Goal: Information Seeking & Learning: Learn about a topic

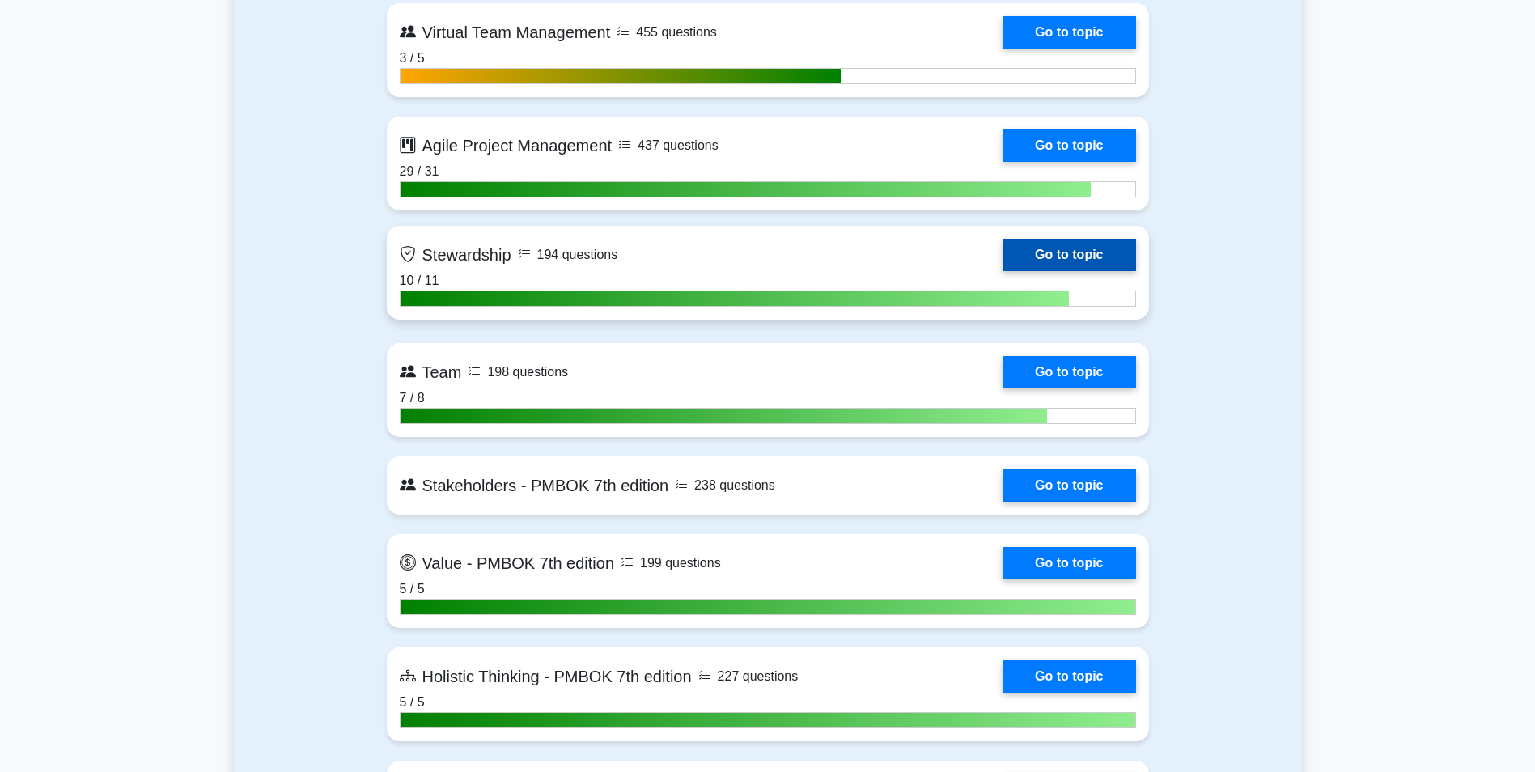
scroll to position [4450, 0]
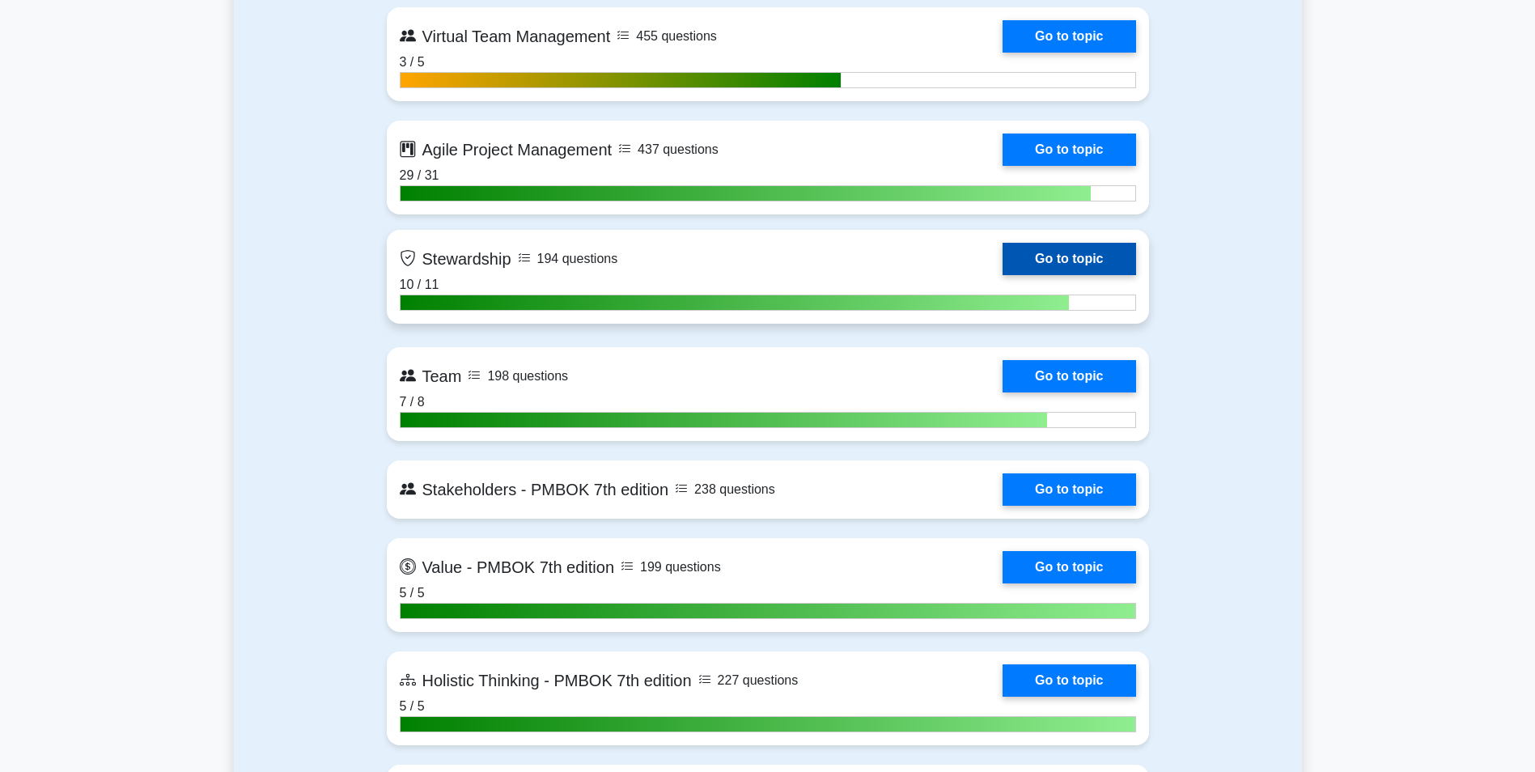
click at [1002, 268] on link "Go to topic" at bounding box center [1068, 259] width 133 height 32
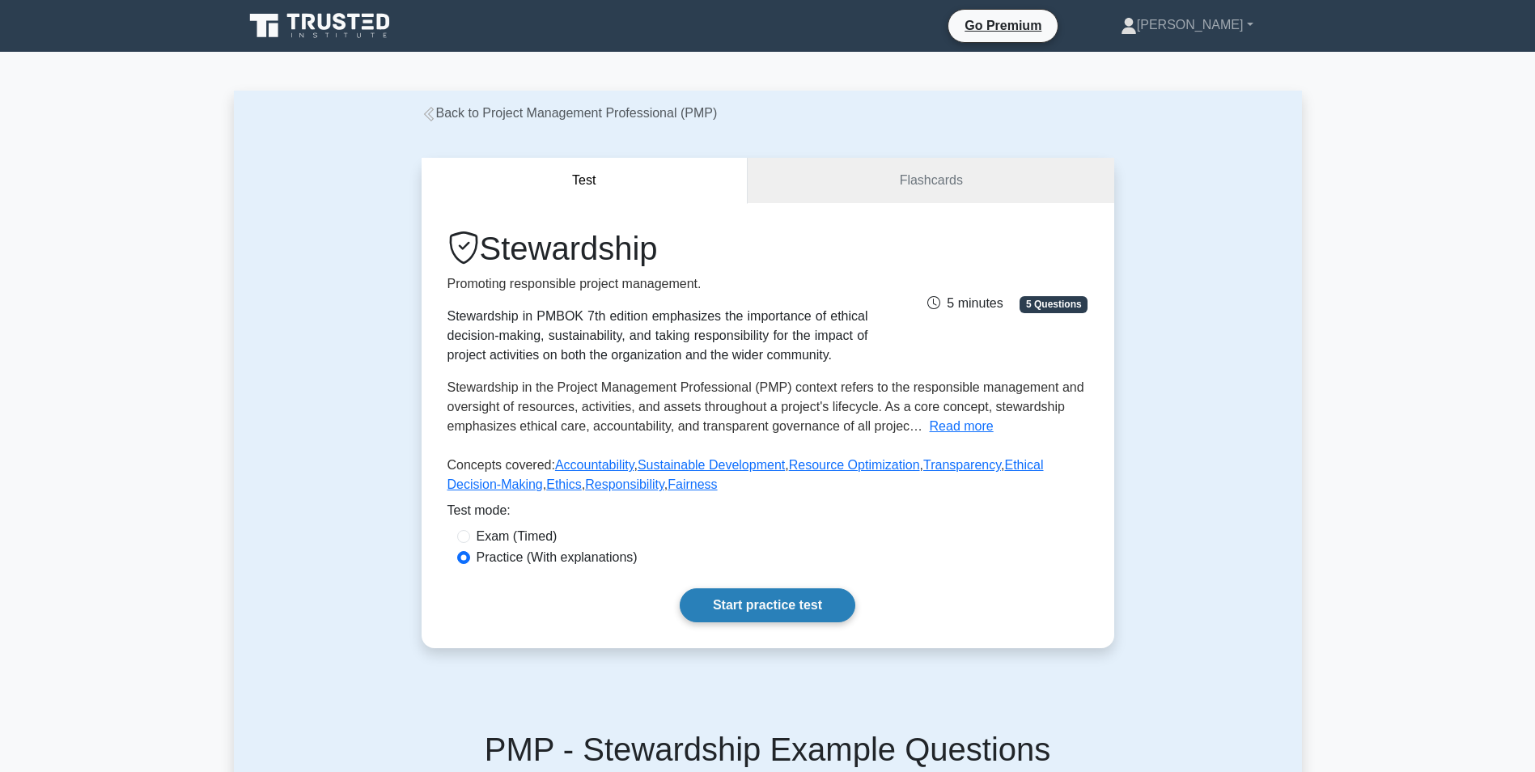
click at [774, 601] on link "Start practice test" at bounding box center [768, 605] width 176 height 34
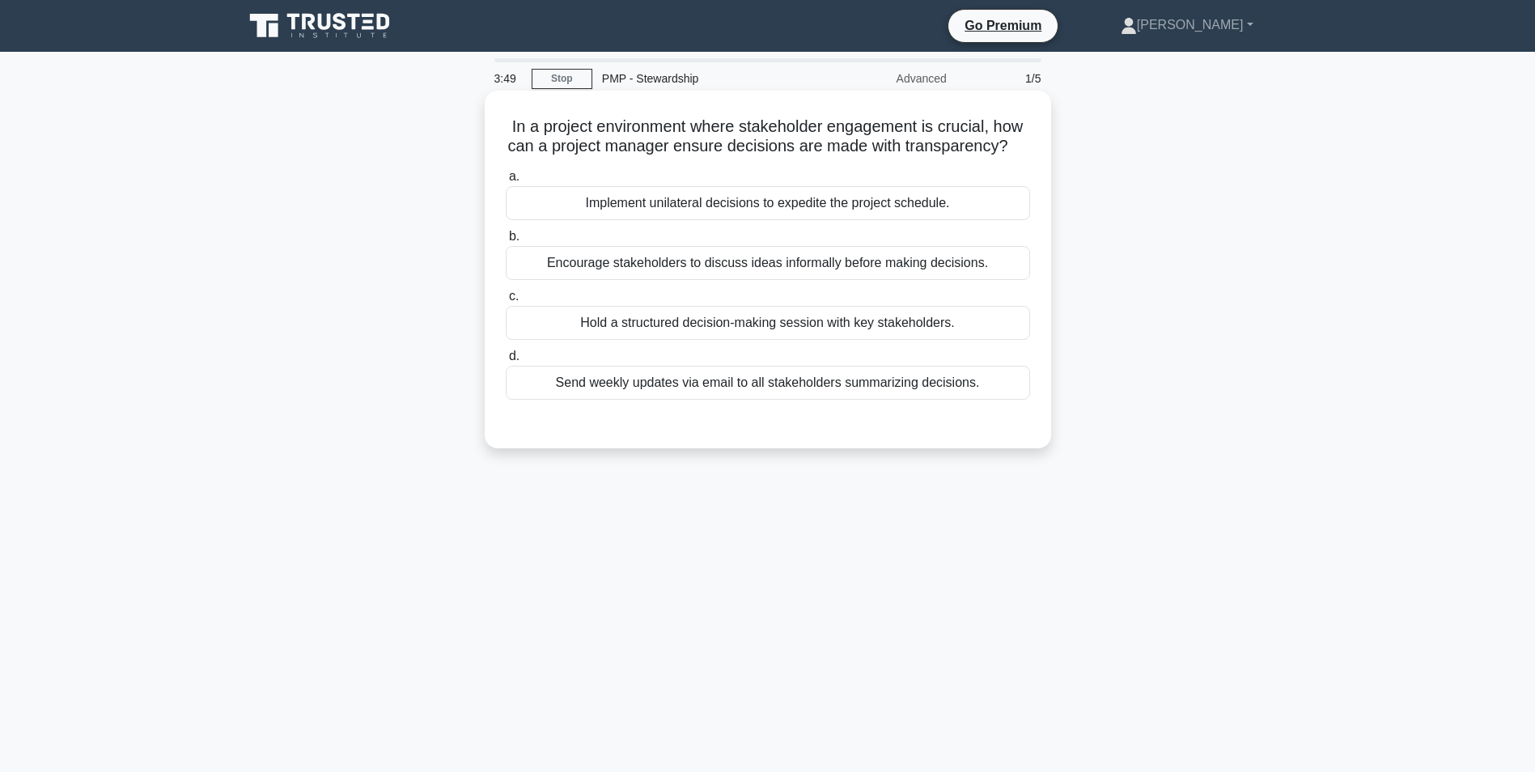
click at [857, 340] on div "Hold a structured decision-making session with key stakeholders." at bounding box center [768, 323] width 524 height 34
click at [506, 302] on input "c. Hold a structured decision-making session with key stakeholders." at bounding box center [506, 296] width 0 height 11
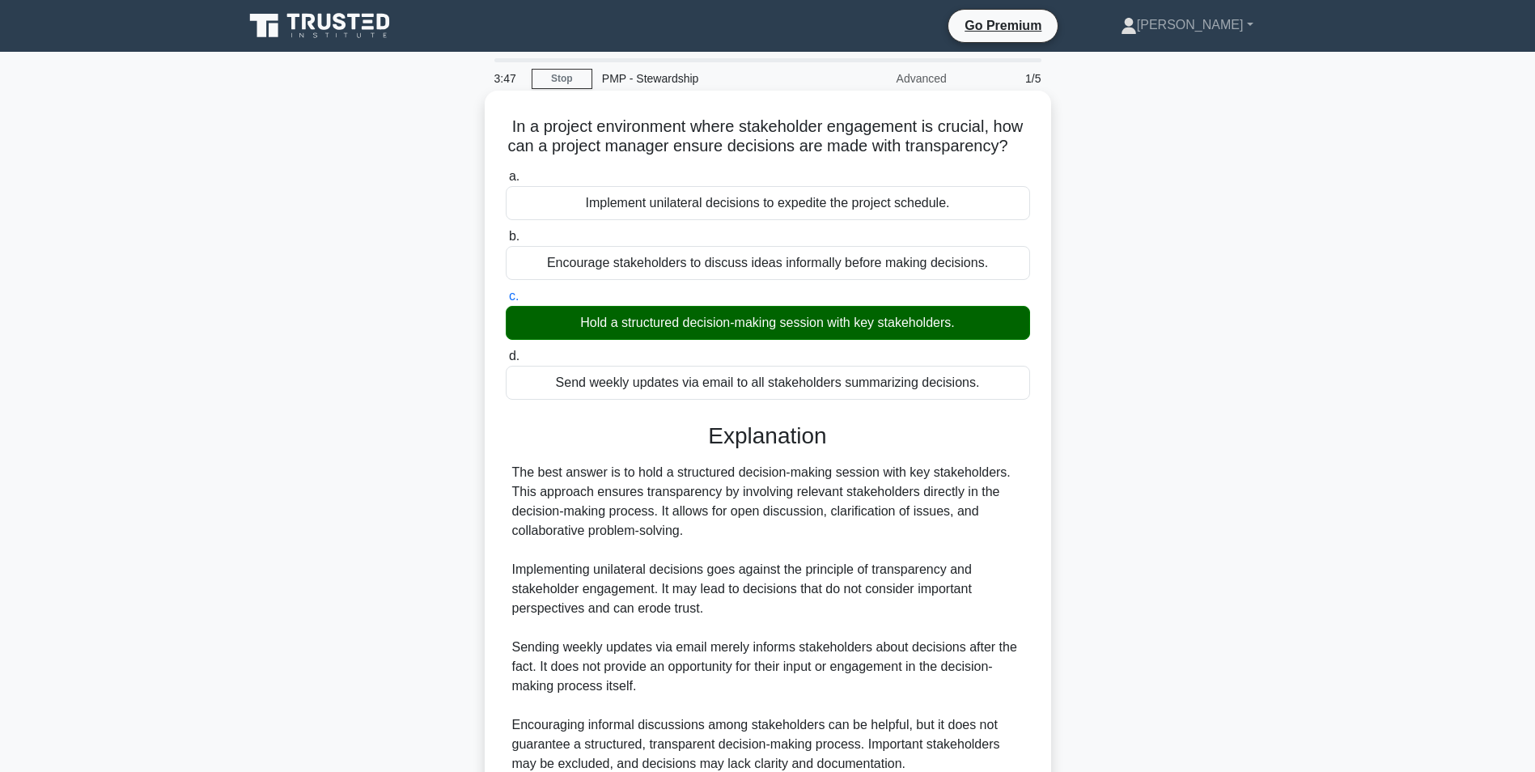
scroll to position [168, 0]
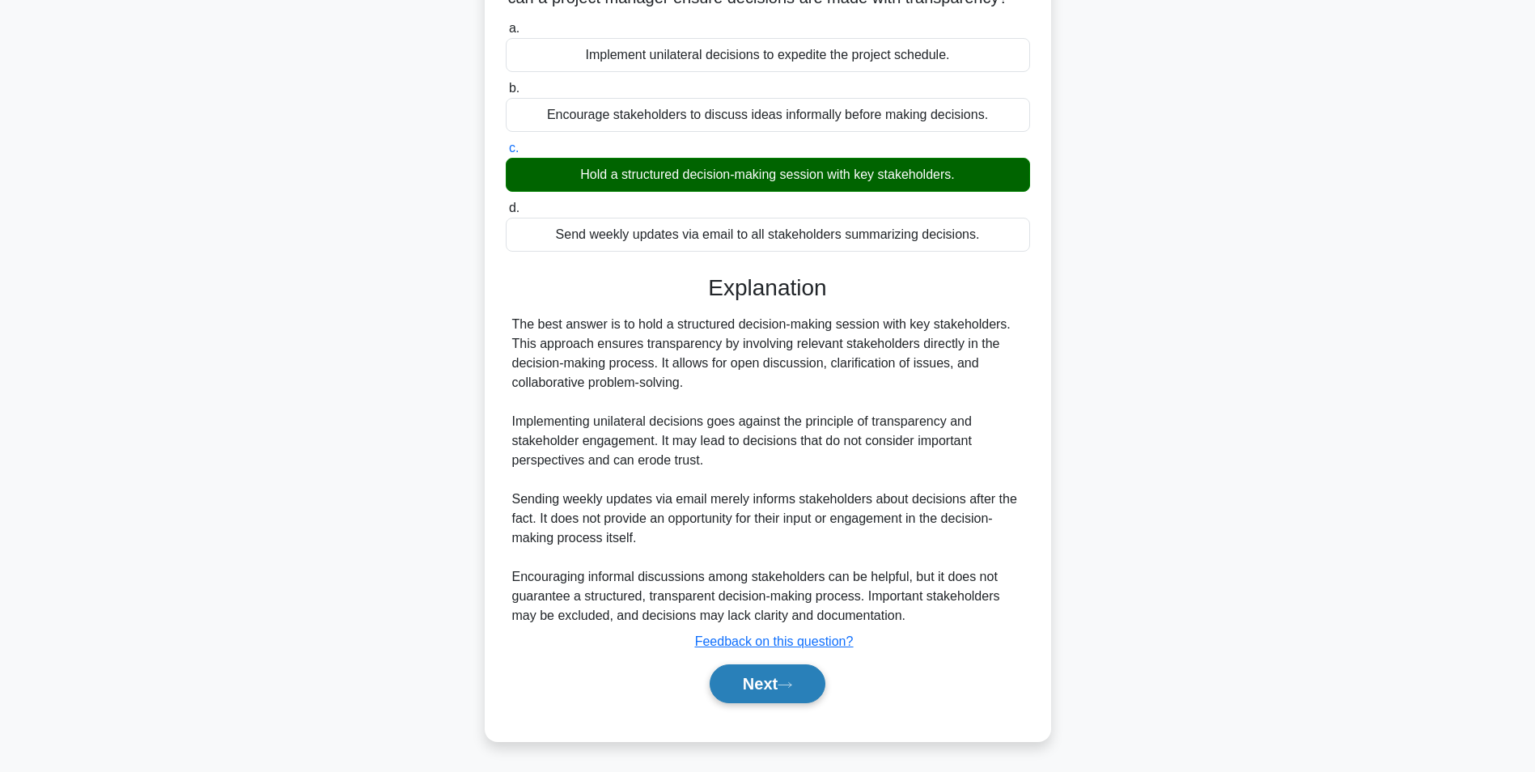
click at [816, 701] on button "Next" at bounding box center [768, 683] width 116 height 39
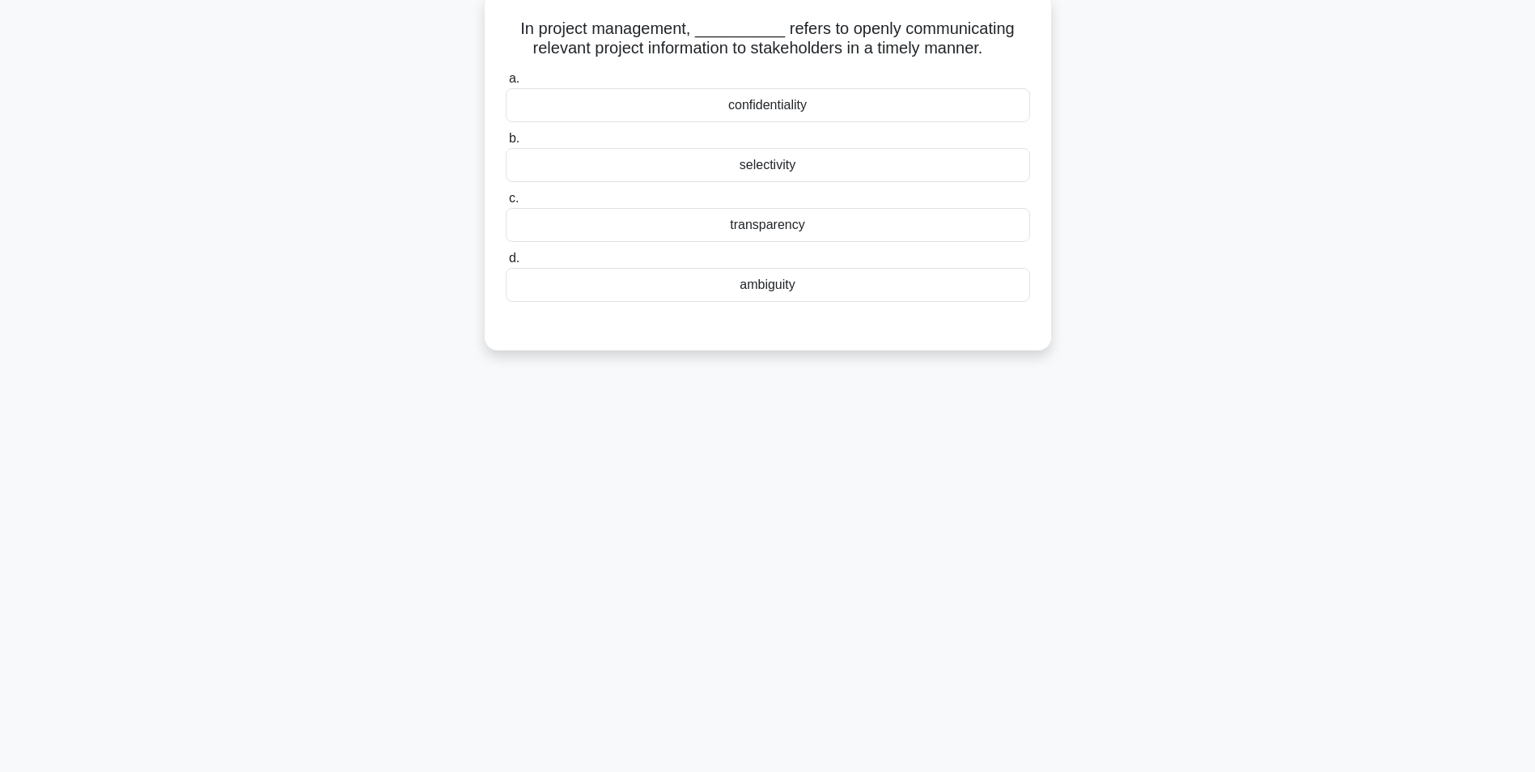
scroll to position [102, 0]
click at [829, 222] on div "transparency" at bounding box center [768, 221] width 524 height 34
click at [506, 200] on input "c. transparency" at bounding box center [506, 194] width 0 height 11
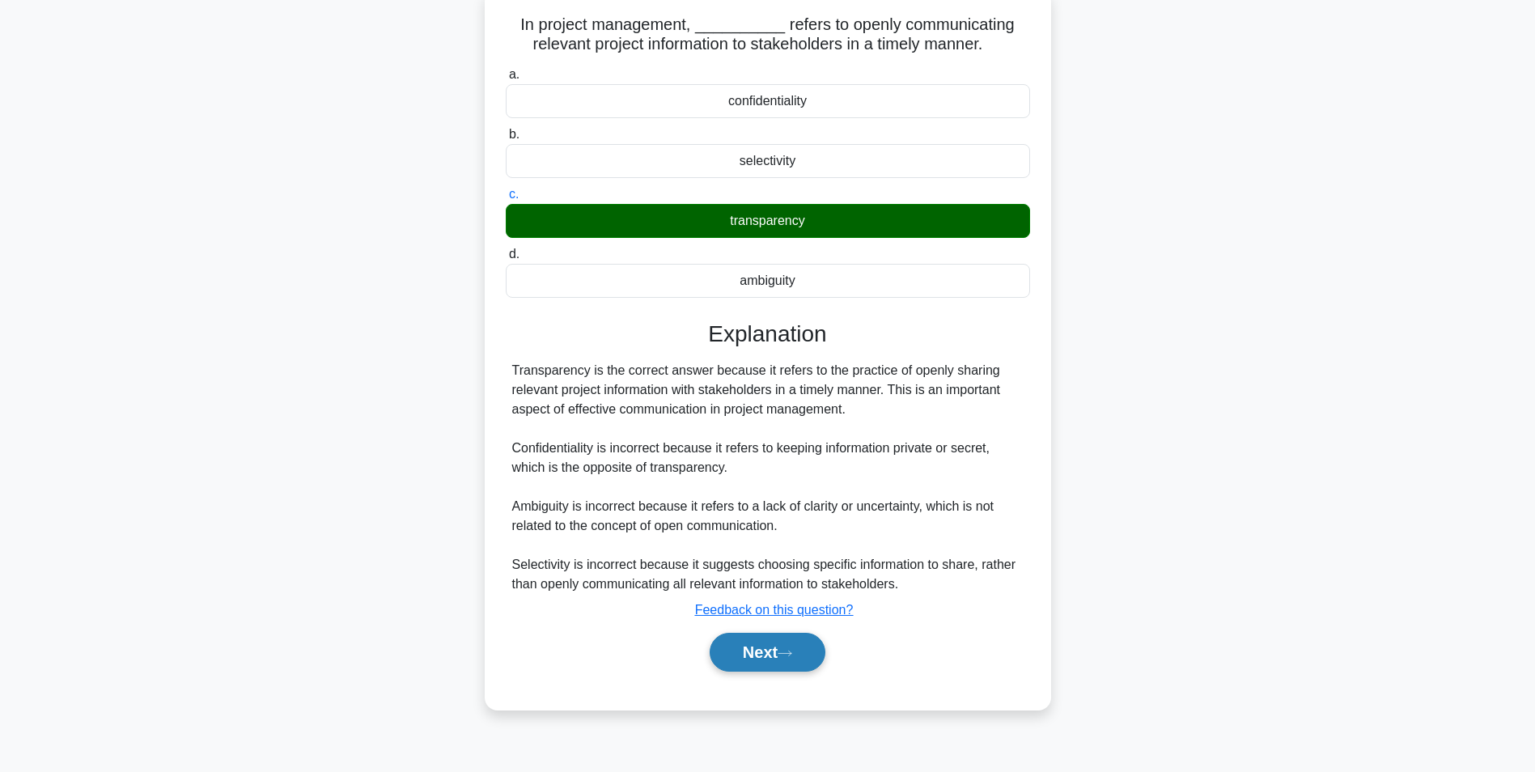
click at [796, 662] on button "Next" at bounding box center [768, 652] width 116 height 39
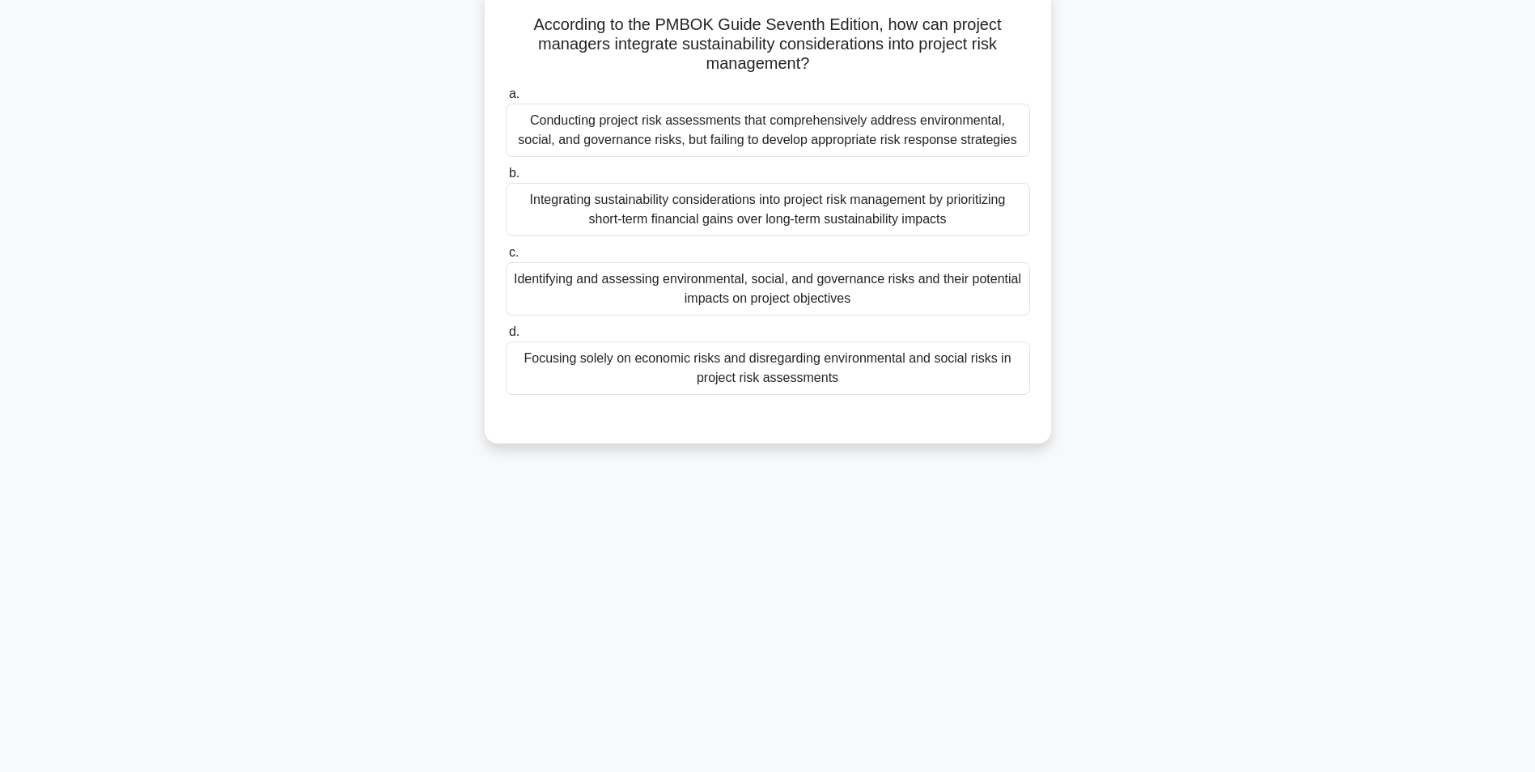
click at [849, 290] on div "Identifying and assessing environmental, social, and governance risks and their…" at bounding box center [768, 288] width 524 height 53
click at [506, 258] on input "c. Identifying and assessing environmental, social, and governance risks and th…" at bounding box center [506, 253] width 0 height 11
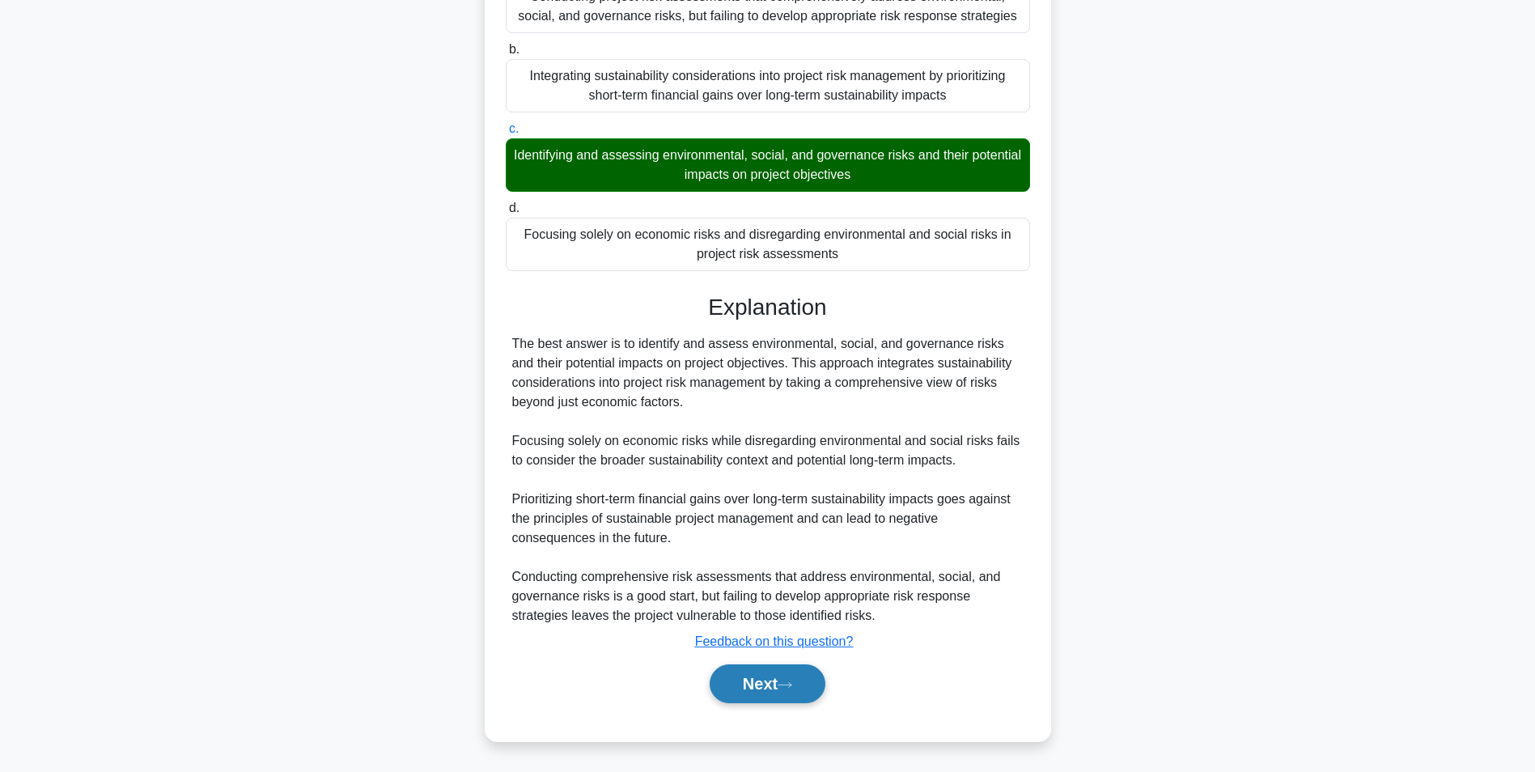
click at [790, 684] on icon at bounding box center [784, 684] width 15 height 9
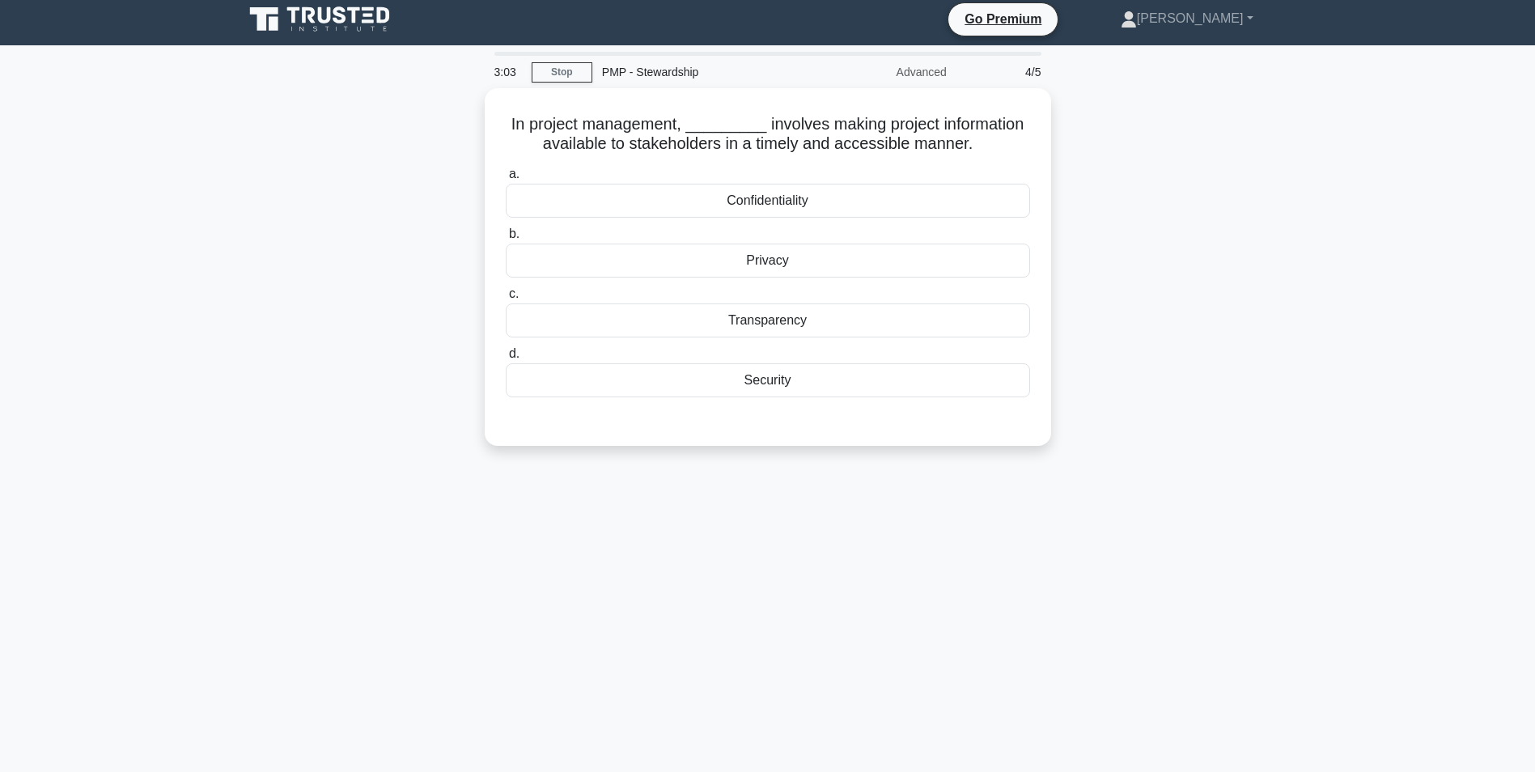
scroll to position [0, 0]
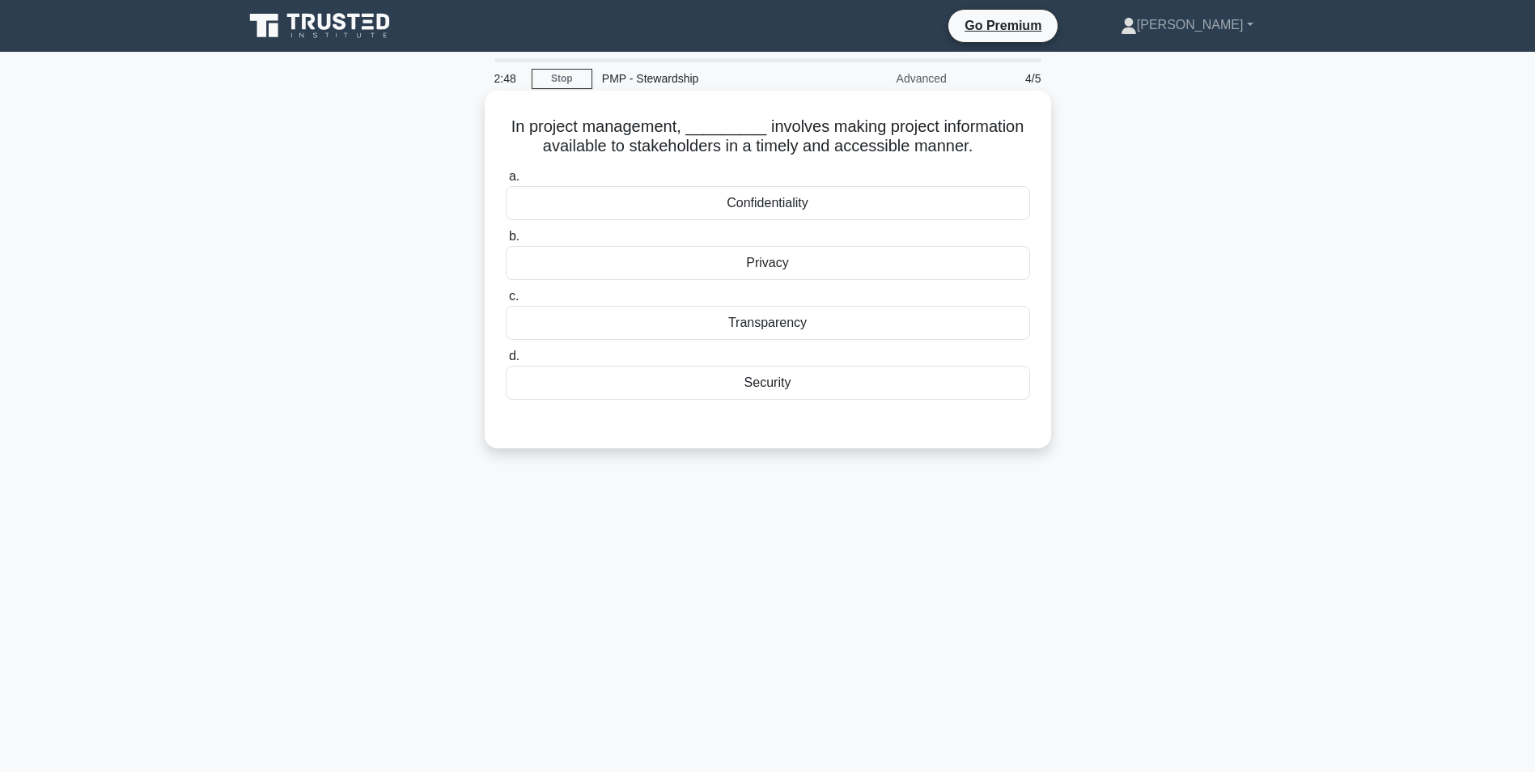
click at [843, 322] on div "Transparency" at bounding box center [768, 323] width 524 height 34
click at [506, 302] on input "c. Transparency" at bounding box center [506, 296] width 0 height 11
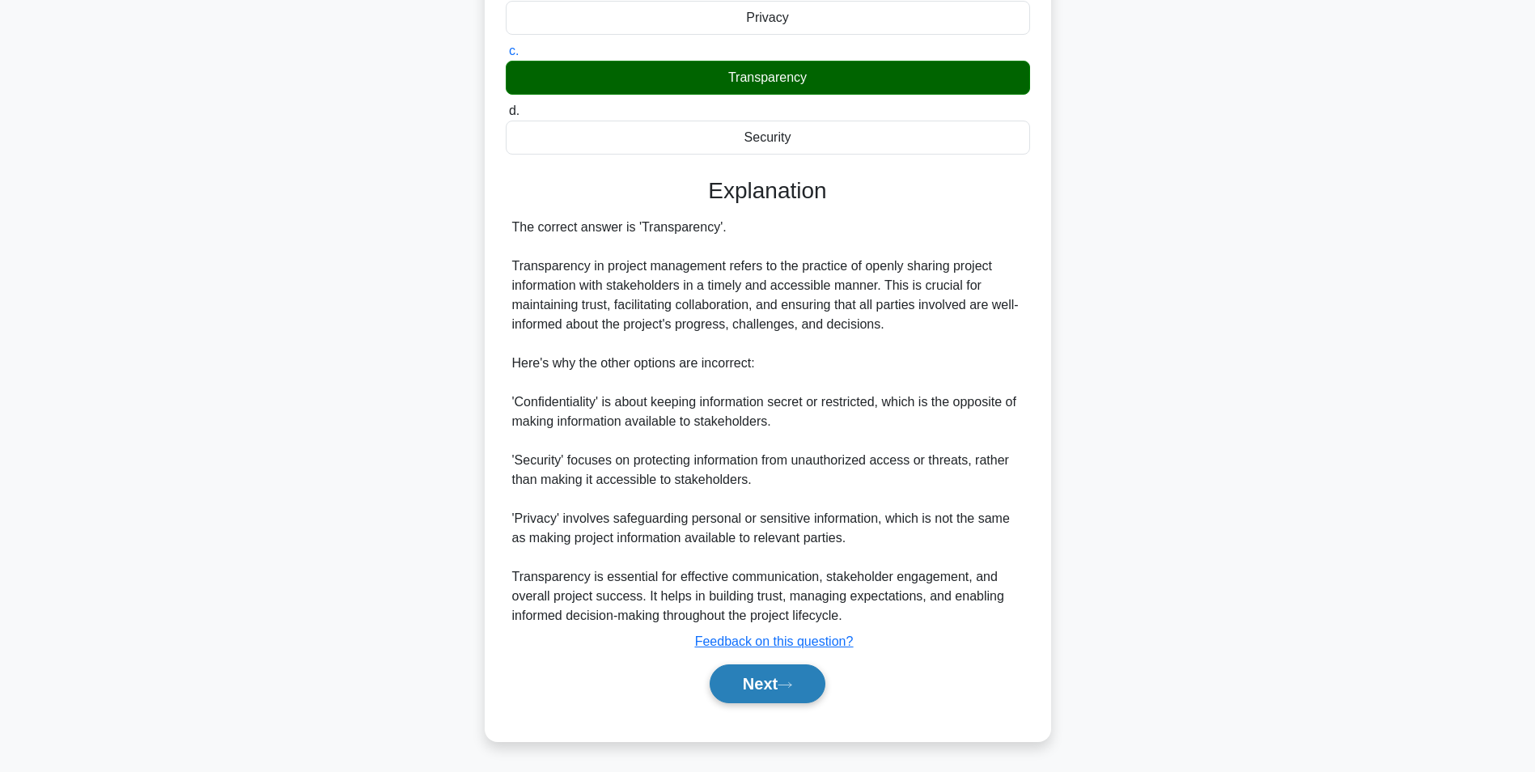
click at [807, 684] on button "Next" at bounding box center [768, 683] width 116 height 39
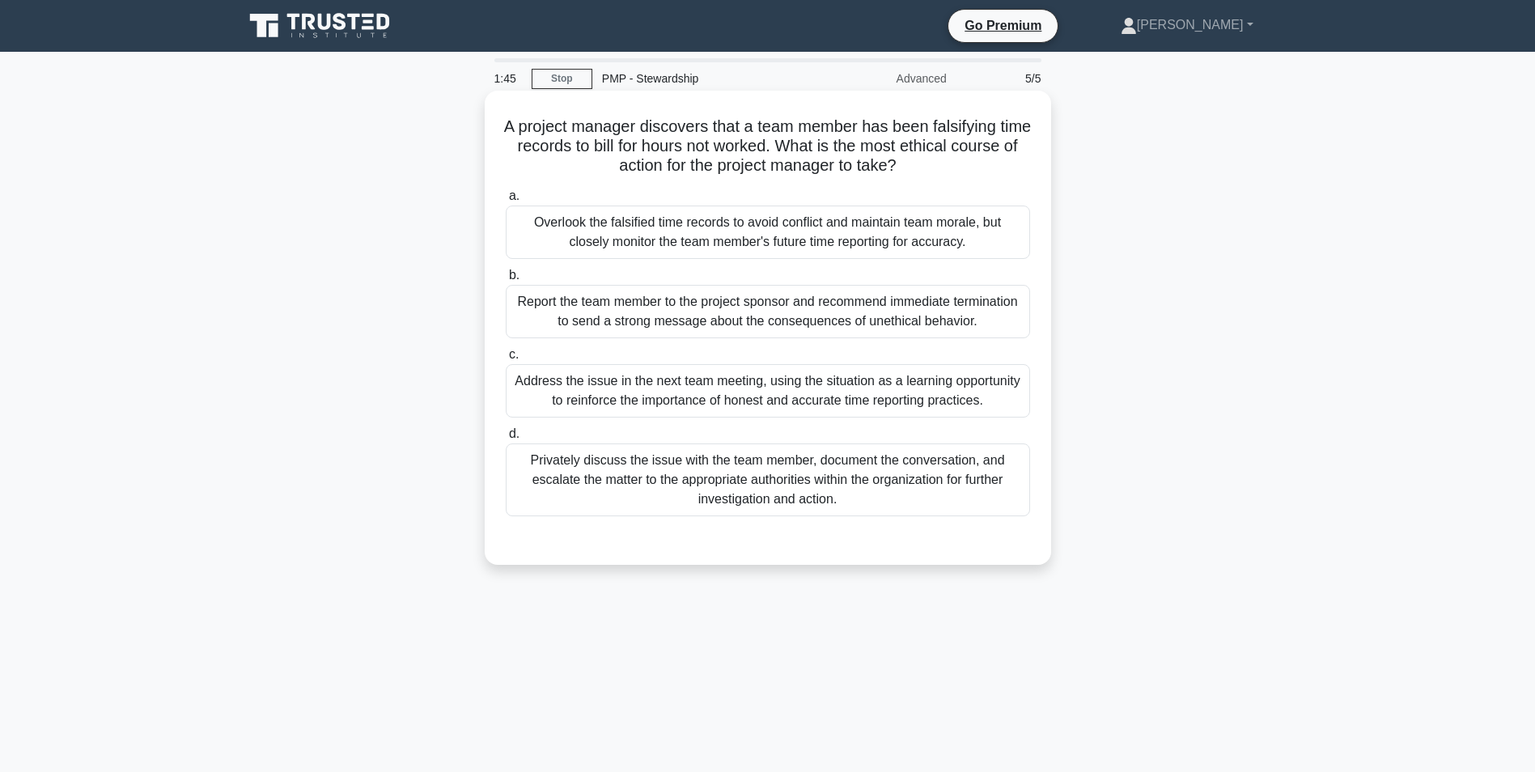
click at [852, 234] on div "Overlook the falsified time records to avoid conflict and maintain team morale,…" at bounding box center [768, 231] width 524 height 53
click at [506, 201] on input "a. Overlook the falsified time records to avoid conflict and maintain team mora…" at bounding box center [506, 196] width 0 height 11
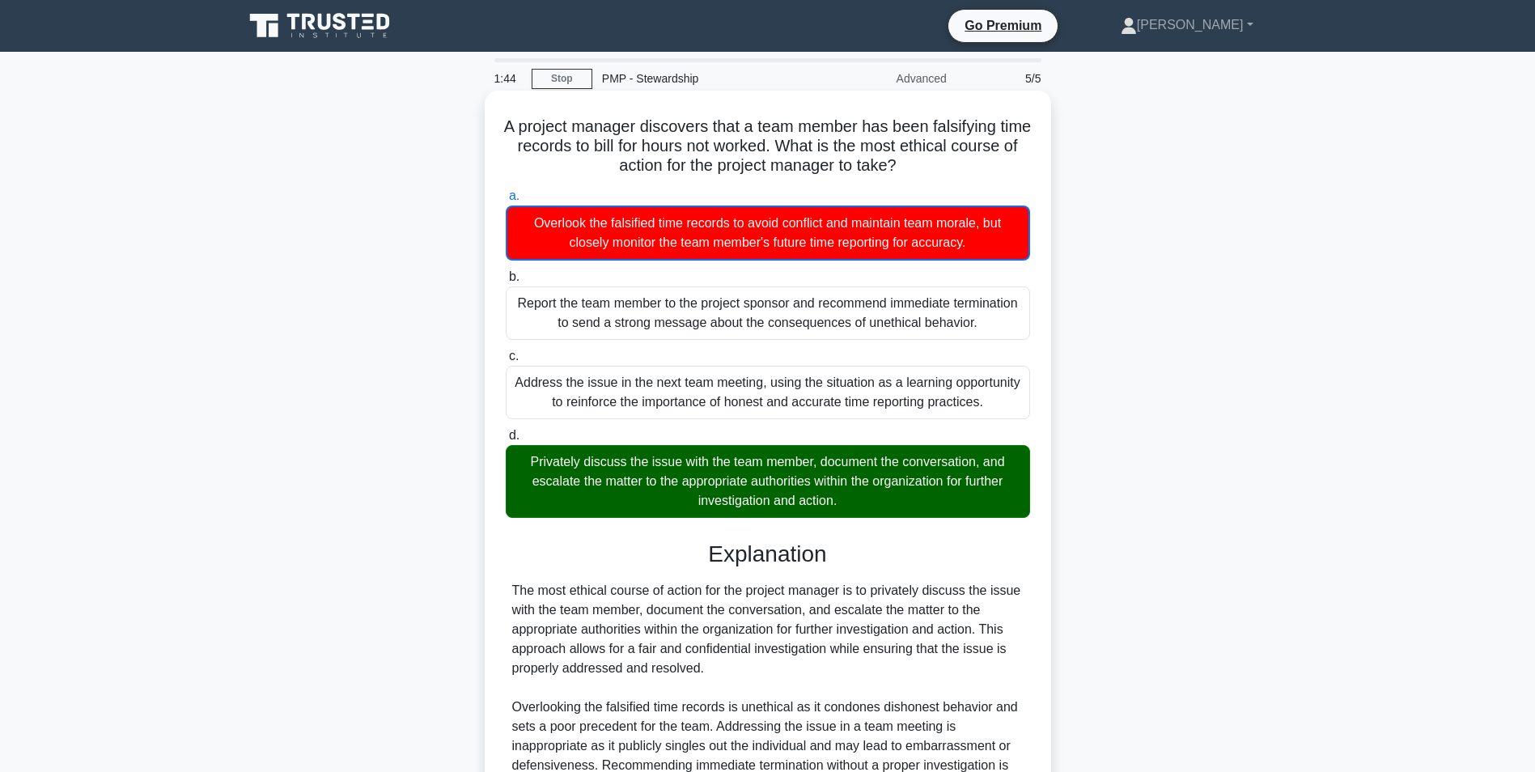
click at [847, 470] on div "Privately discuss the issue with the team member, document the conversation, an…" at bounding box center [768, 481] width 524 height 73
click at [506, 441] on input "d. Privately discuss the issue with the team member, document the conversation,…" at bounding box center [506, 435] width 0 height 11
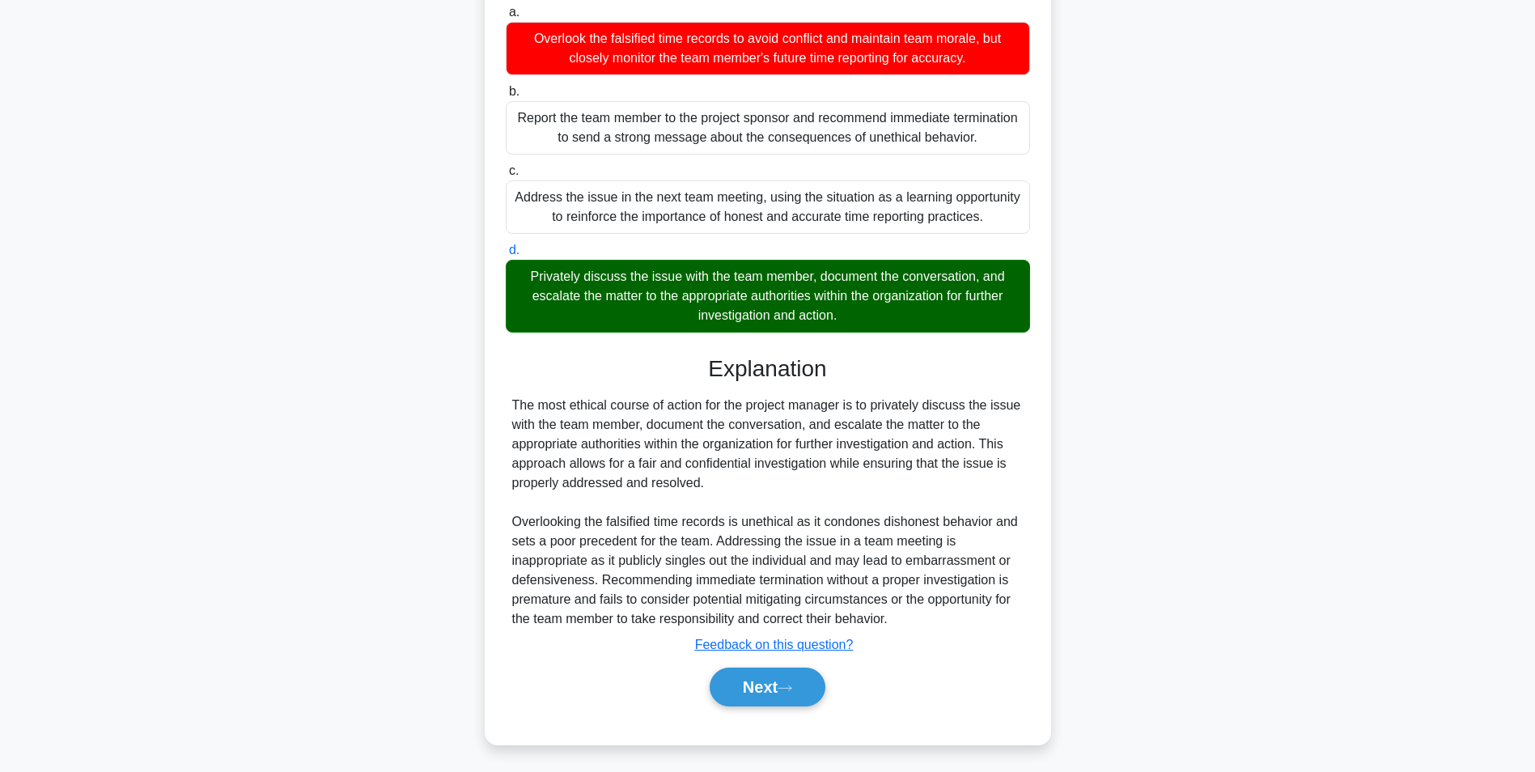
scroll to position [188, 0]
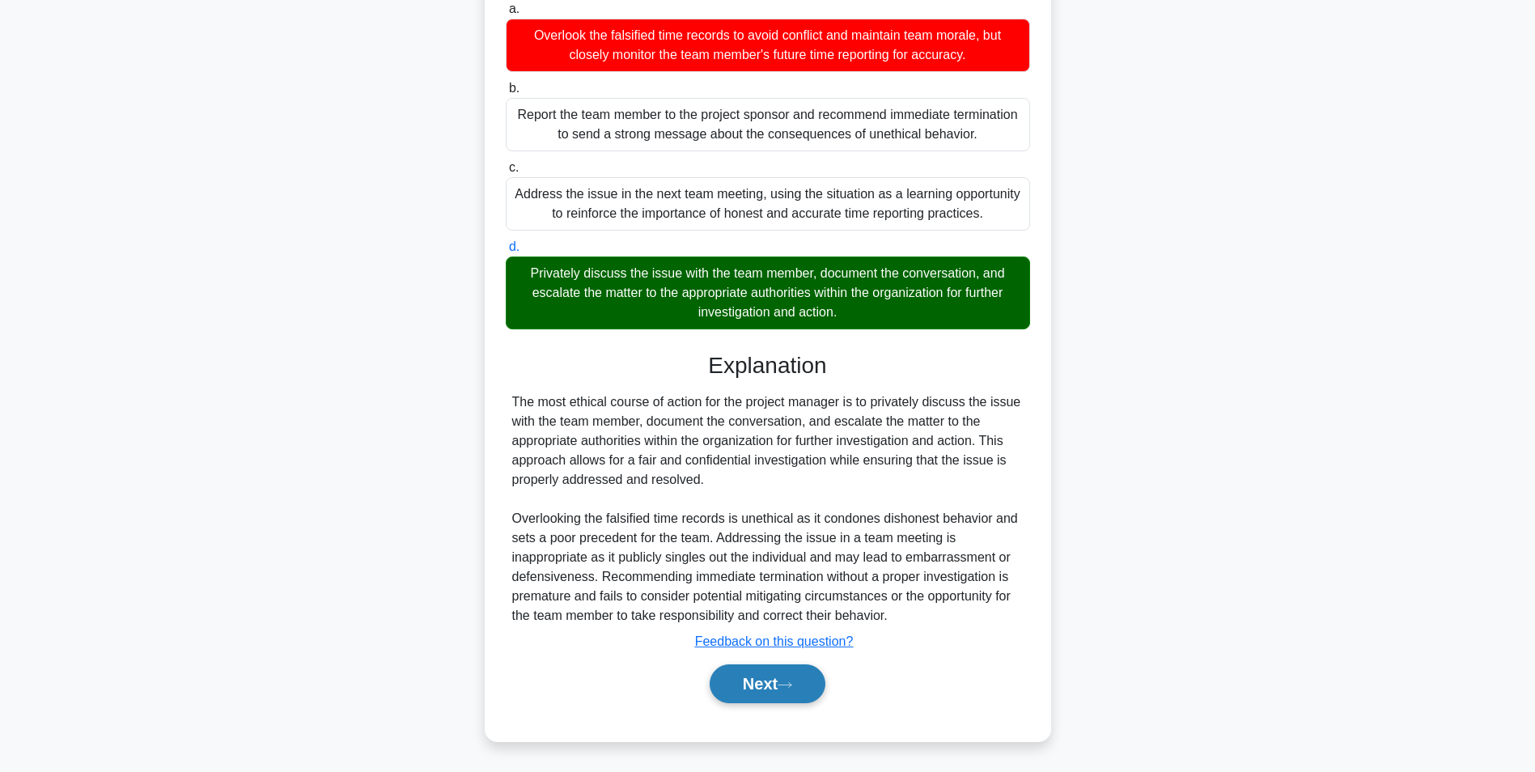
click at [815, 679] on button "Next" at bounding box center [768, 683] width 116 height 39
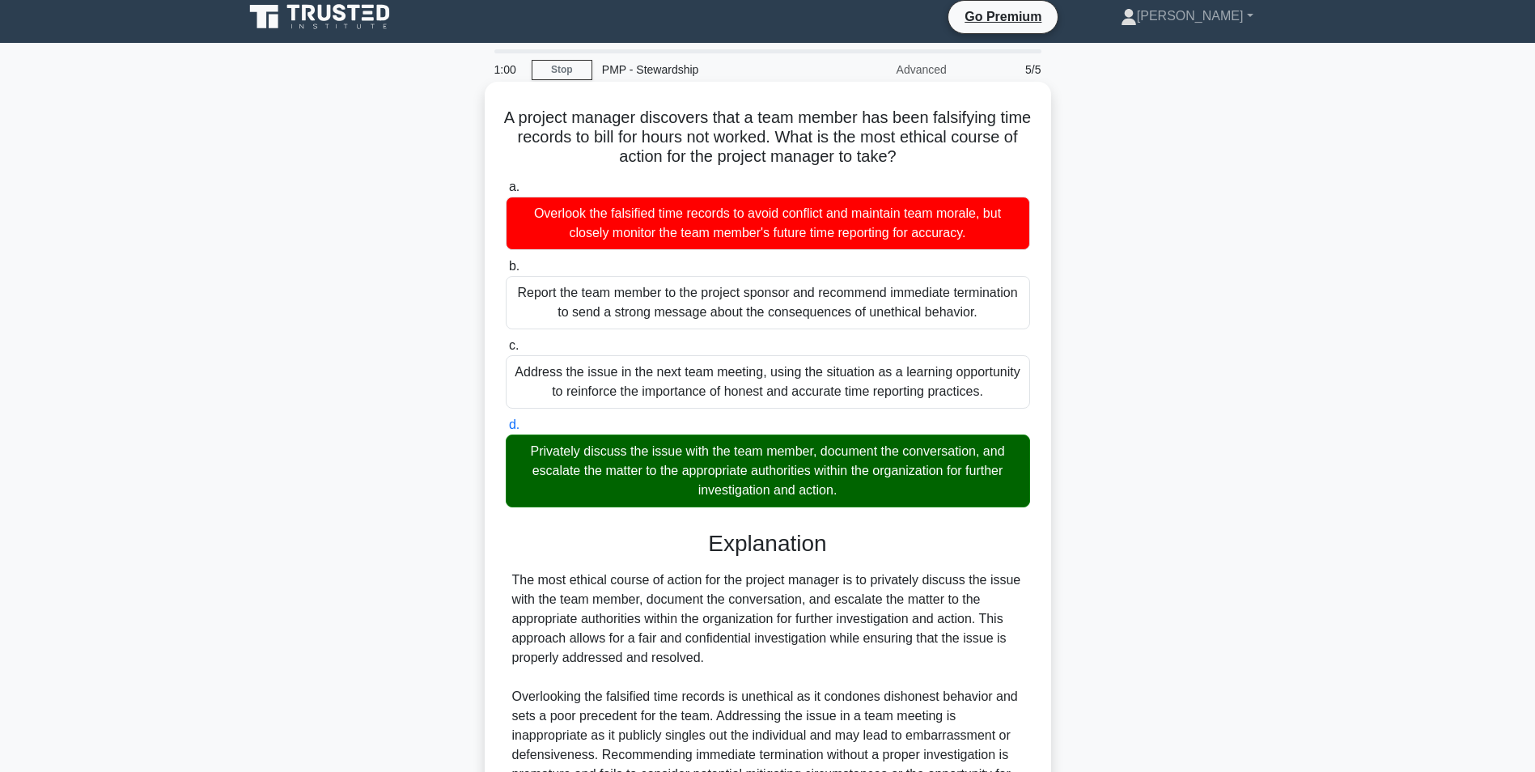
scroll to position [0, 0]
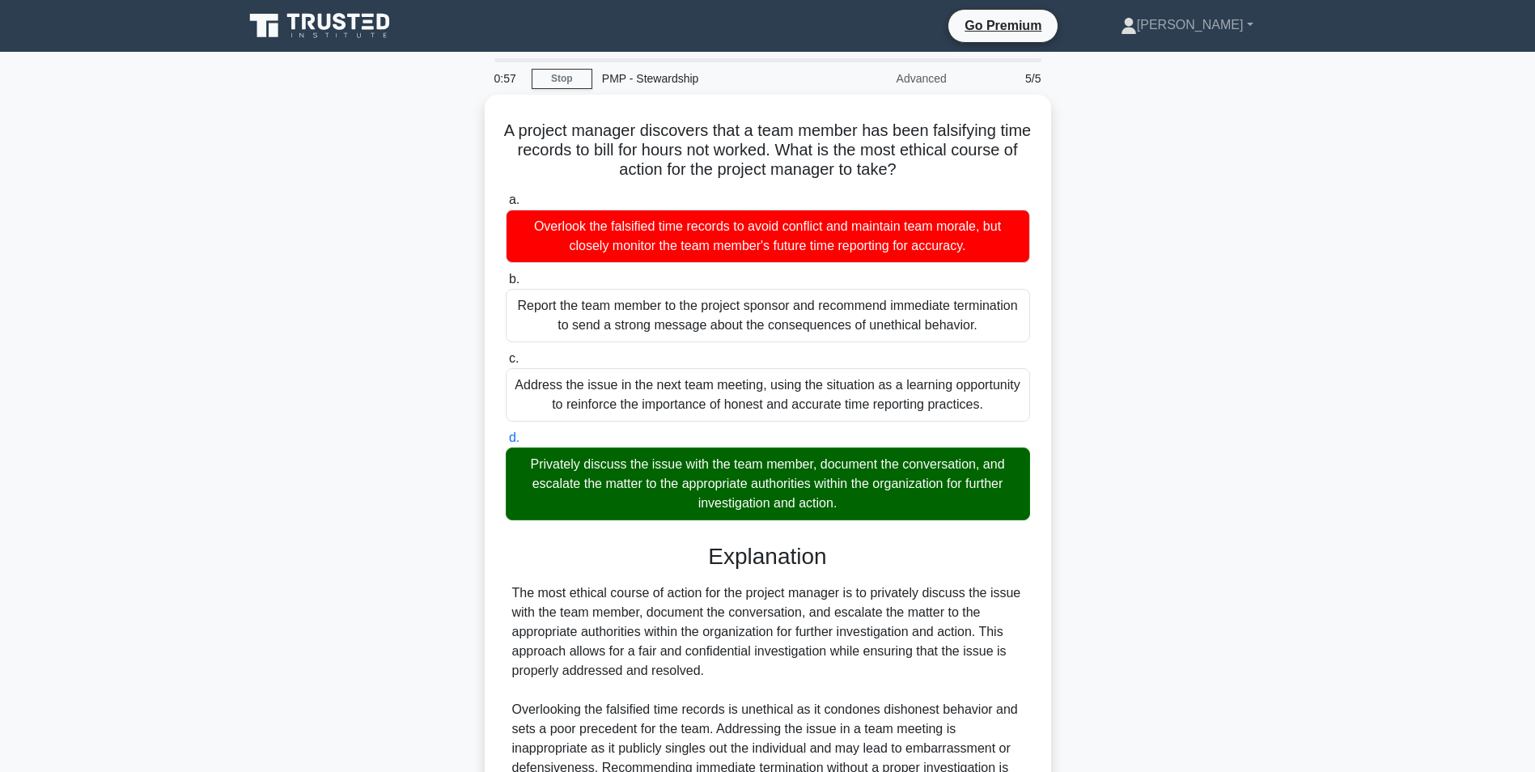
click at [309, 33] on icon at bounding box center [321, 26] width 155 height 31
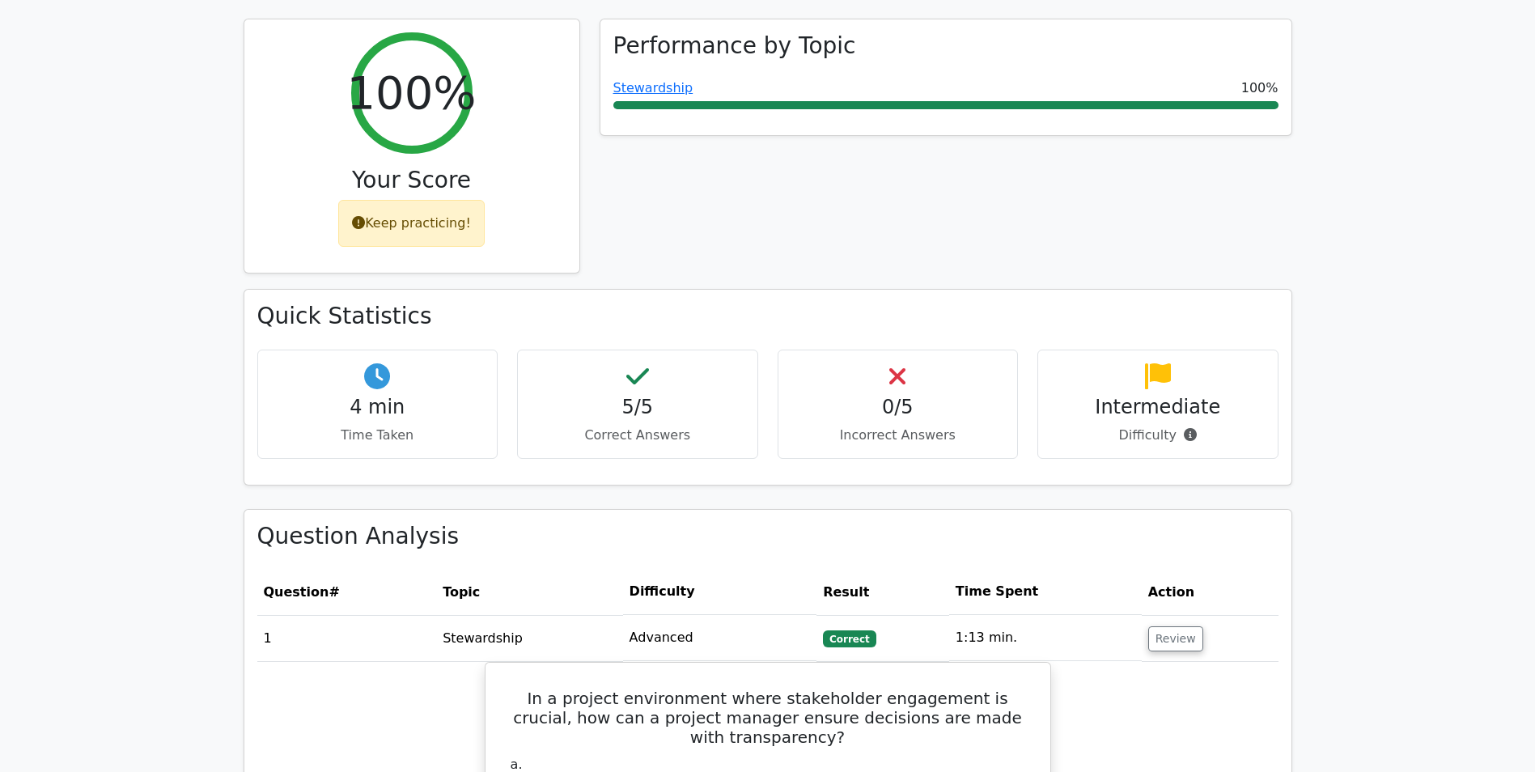
scroll to position [890, 0]
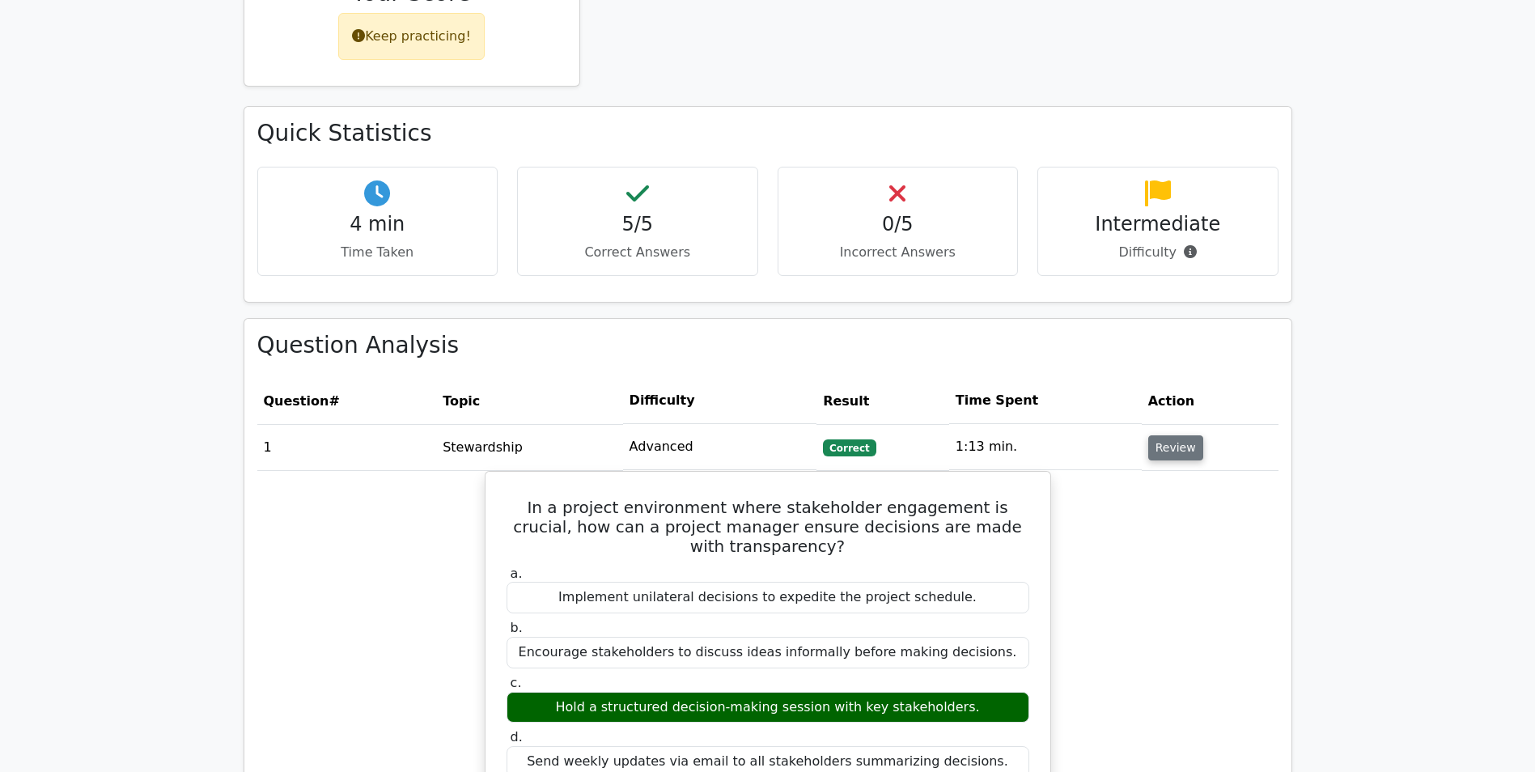
click at [1168, 435] on button "Review" at bounding box center [1175, 447] width 55 height 25
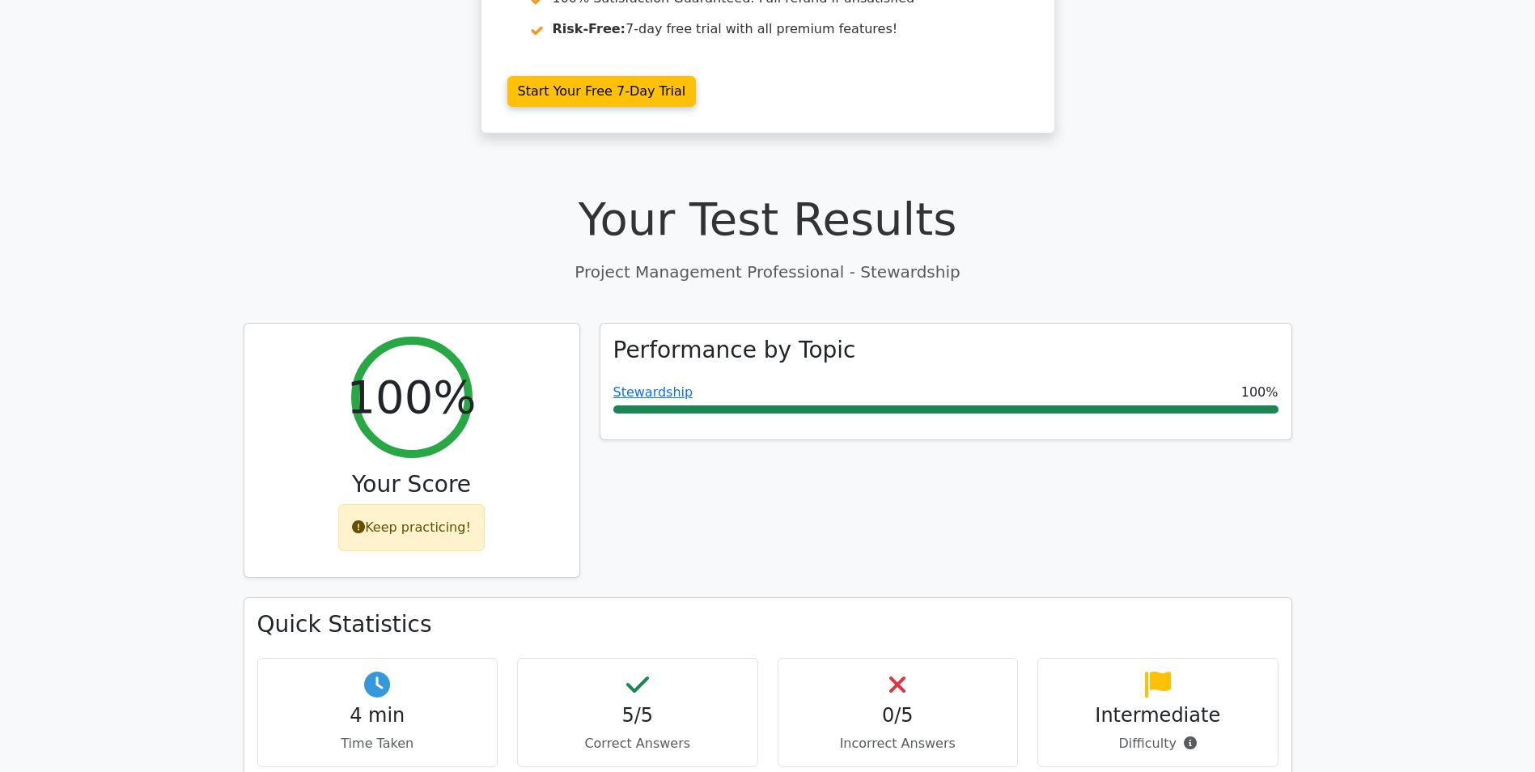
scroll to position [398, 0]
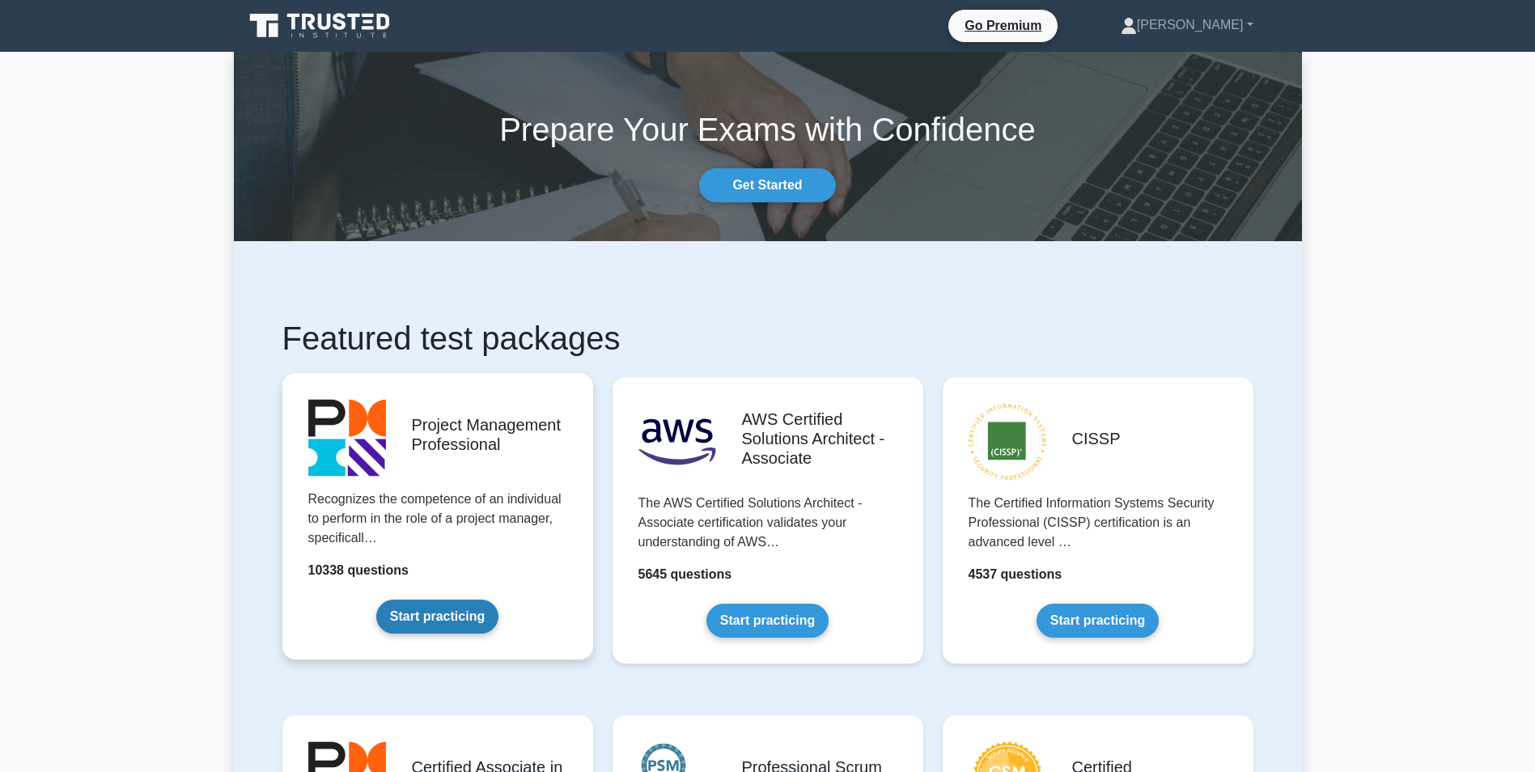
click at [487, 600] on link "Start practicing" at bounding box center [437, 617] width 122 height 34
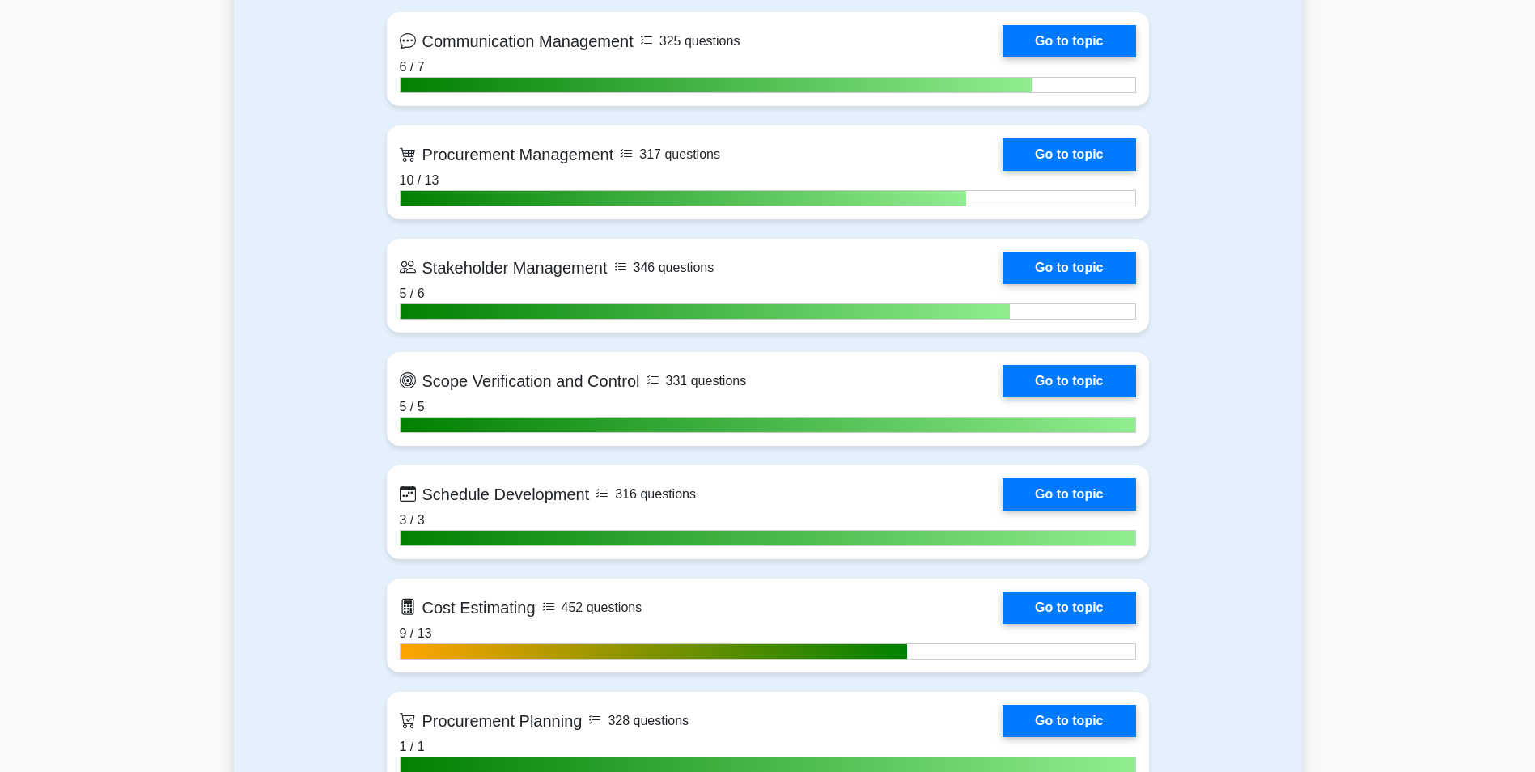
scroll to position [2104, 0]
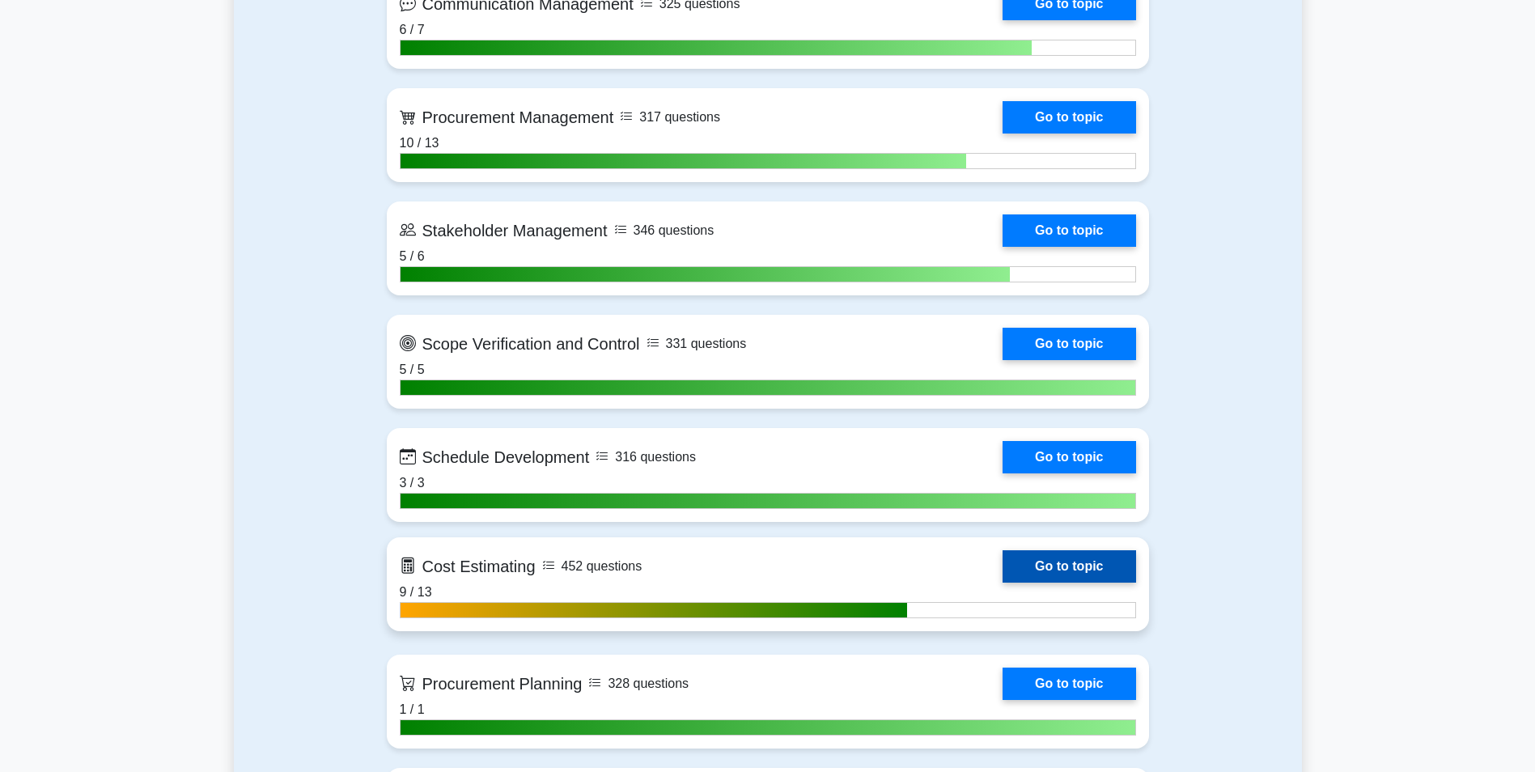
click at [1002, 567] on link "Go to topic" at bounding box center [1068, 566] width 133 height 32
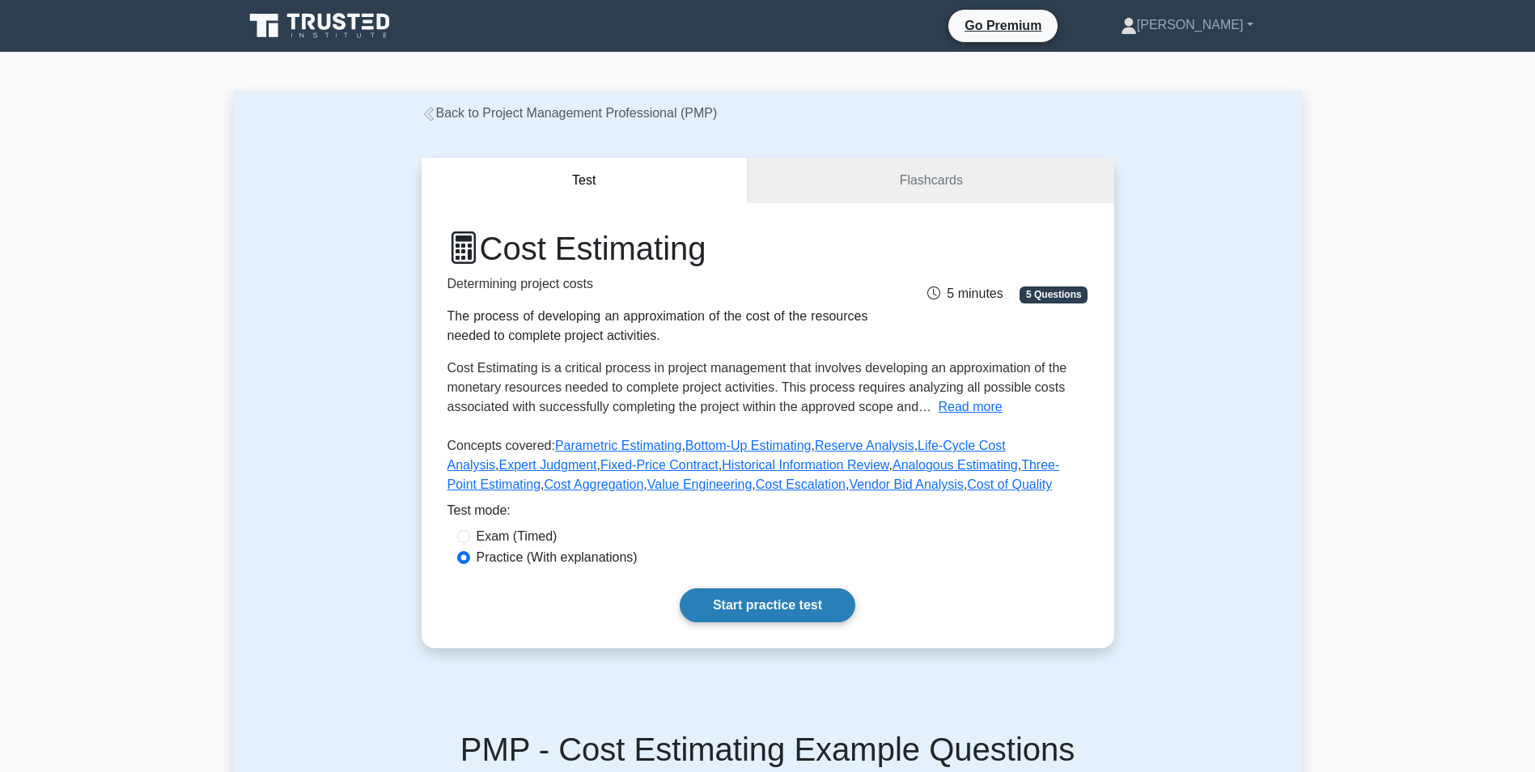
click at [775, 601] on link "Start practice test" at bounding box center [768, 605] width 176 height 34
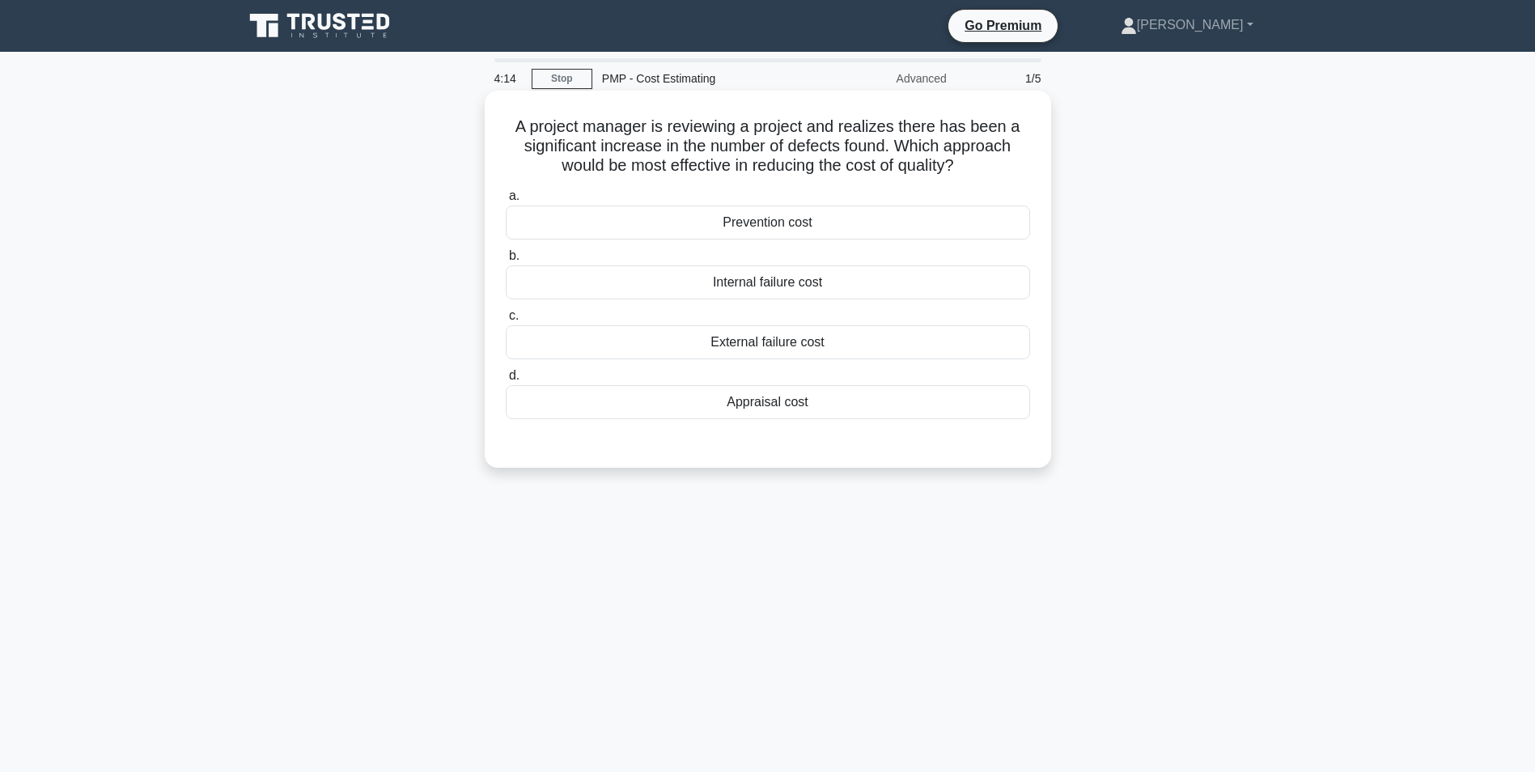
click at [765, 212] on div "Prevention cost" at bounding box center [768, 222] width 524 height 34
click at [506, 201] on input "a. Prevention cost" at bounding box center [506, 196] width 0 height 11
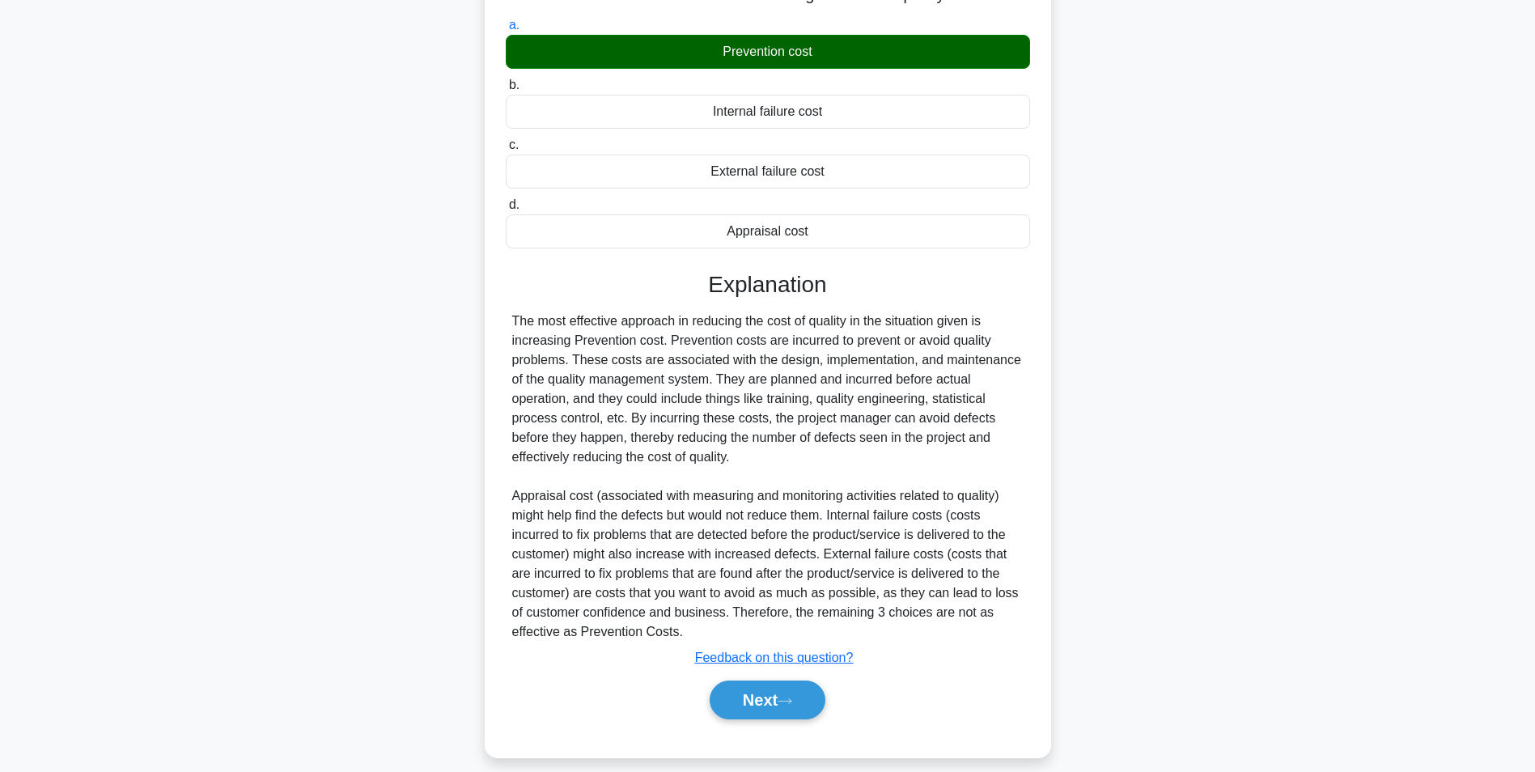
scroll to position [188, 0]
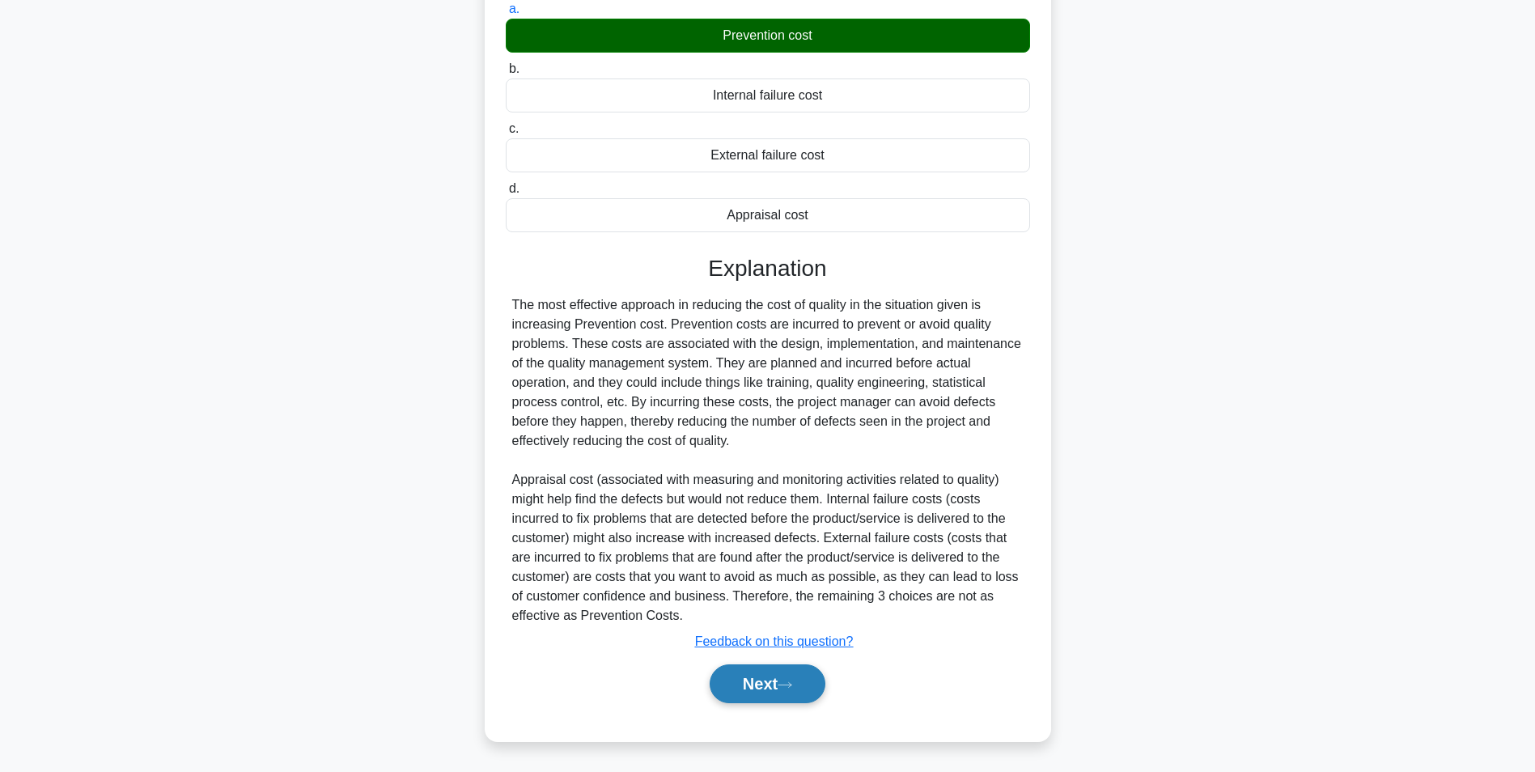
click at [796, 705] on div "Next" at bounding box center [768, 684] width 524 height 52
click at [802, 684] on button "Next" at bounding box center [768, 683] width 116 height 39
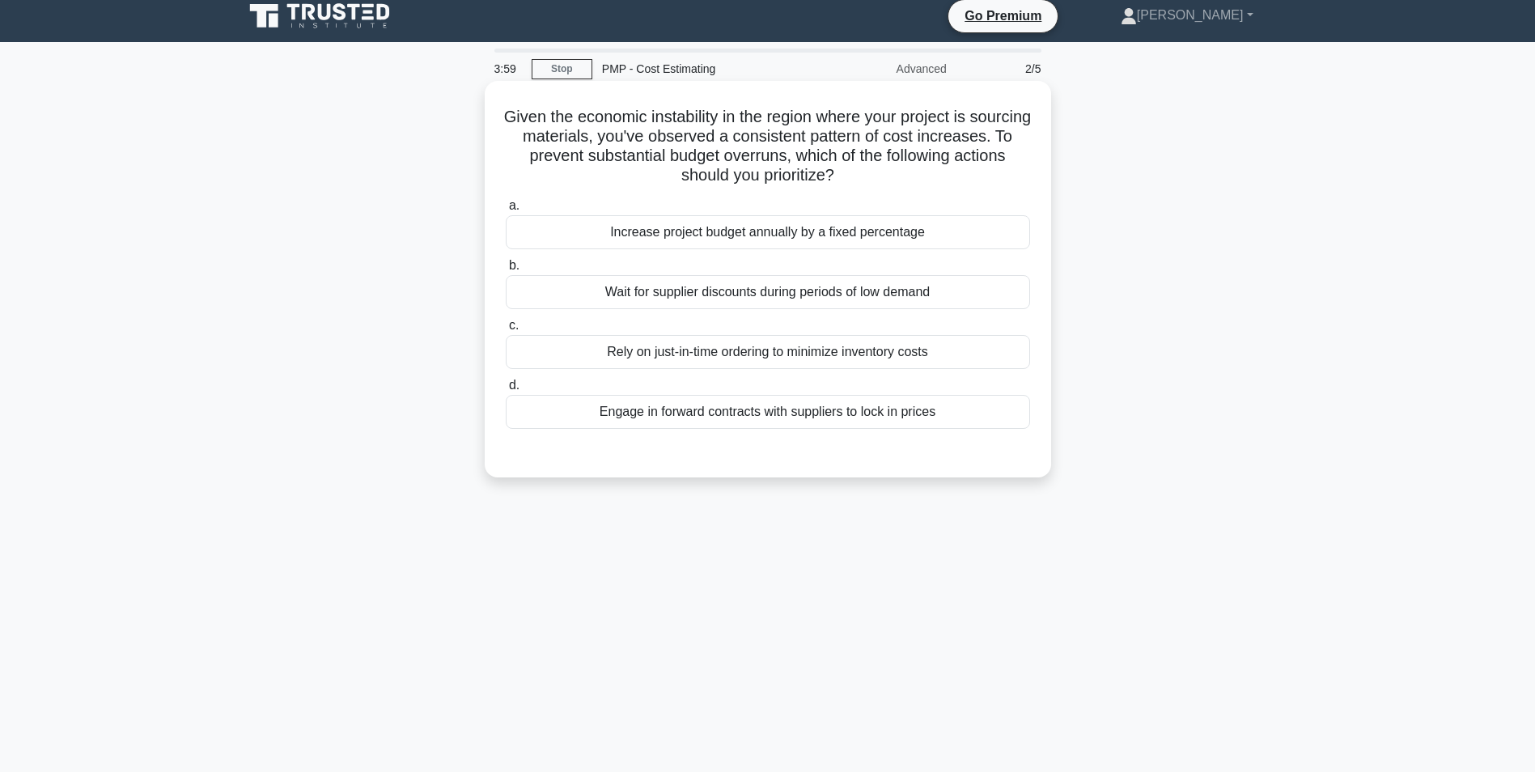
scroll to position [0, 0]
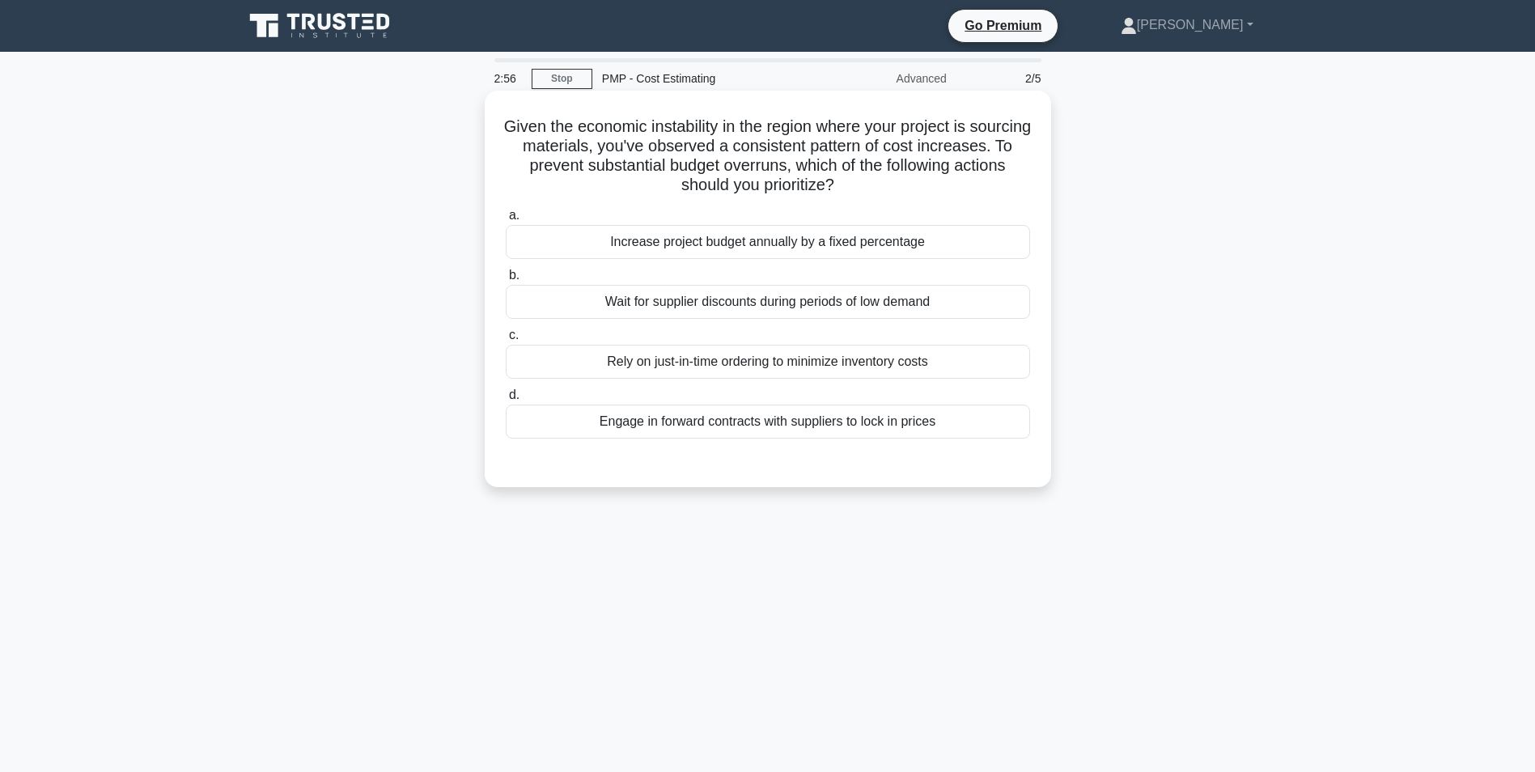
click at [796, 426] on div "Engage in forward contracts with suppliers to lock in prices" at bounding box center [768, 422] width 524 height 34
click at [506, 400] on input "d. Engage in forward contracts with suppliers to lock in prices" at bounding box center [506, 395] width 0 height 11
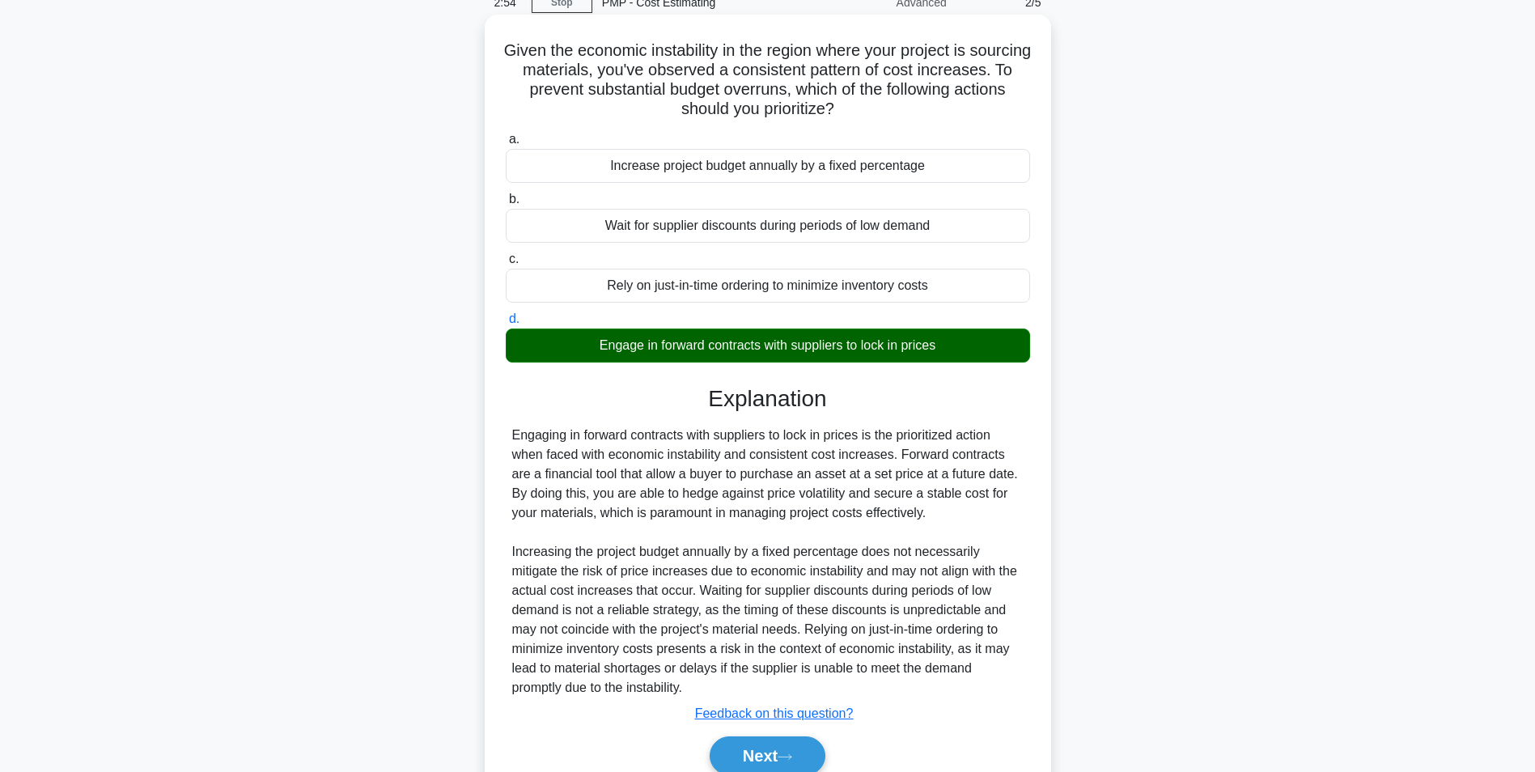
scroll to position [149, 0]
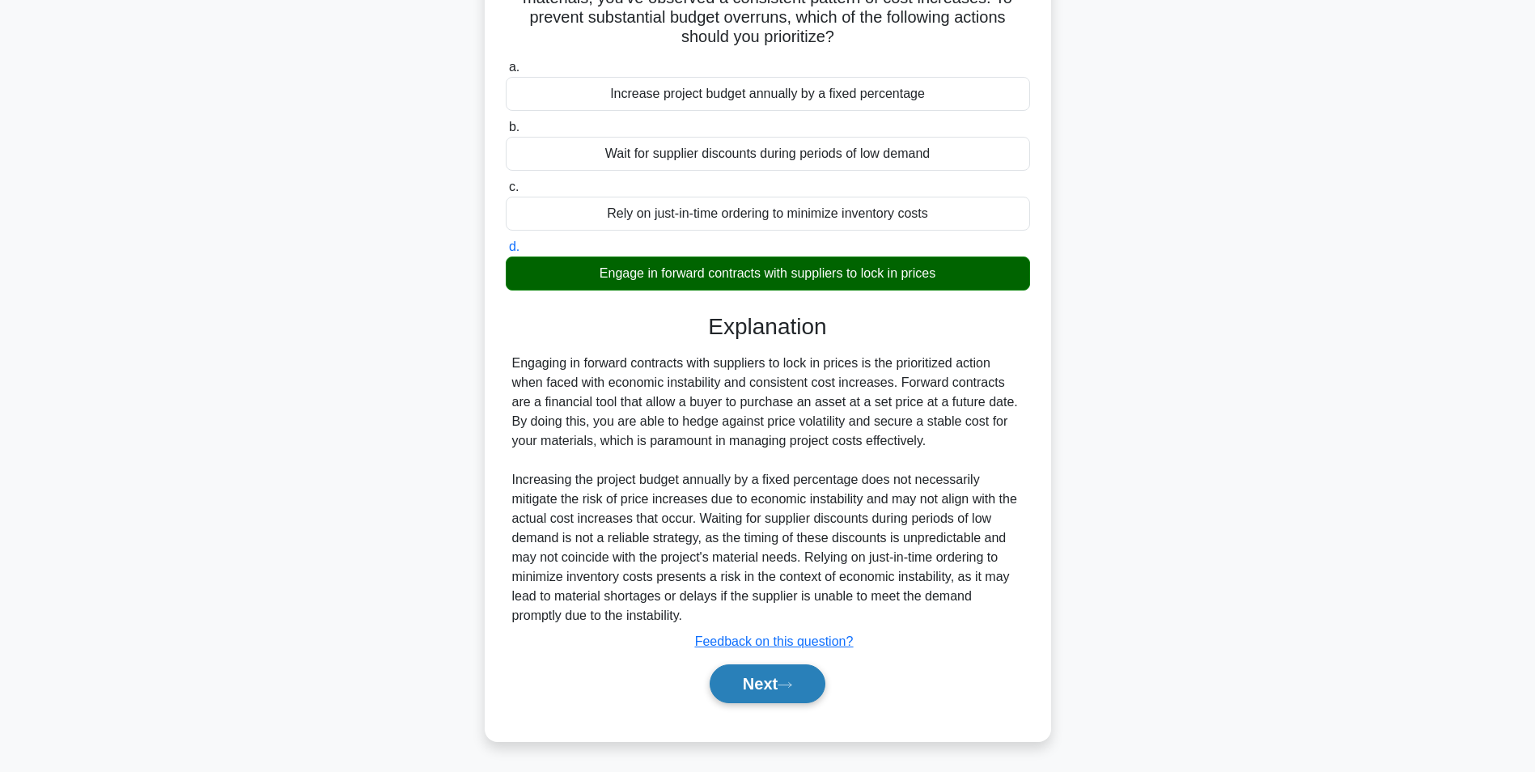
click at [767, 674] on button "Next" at bounding box center [768, 683] width 116 height 39
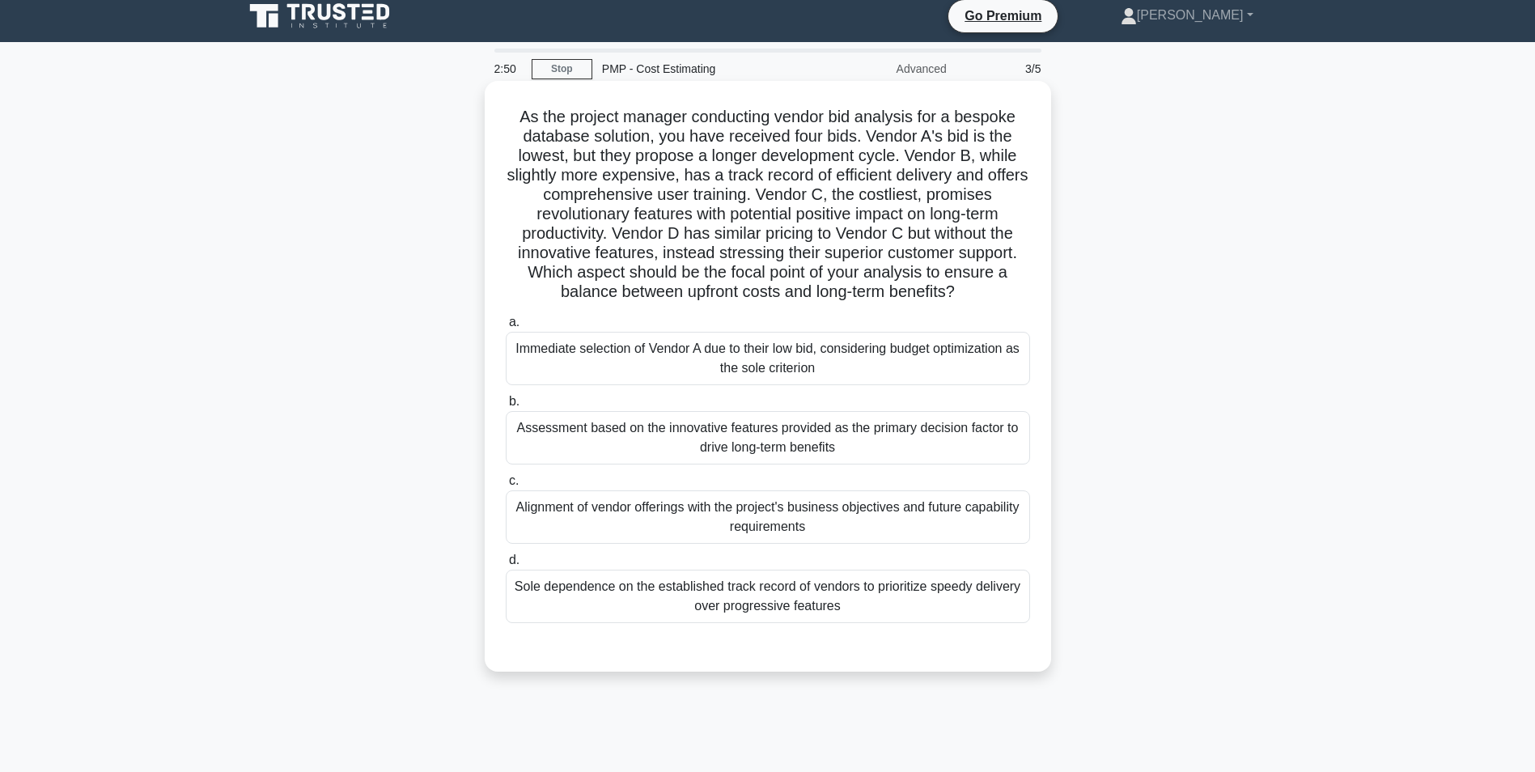
scroll to position [0, 0]
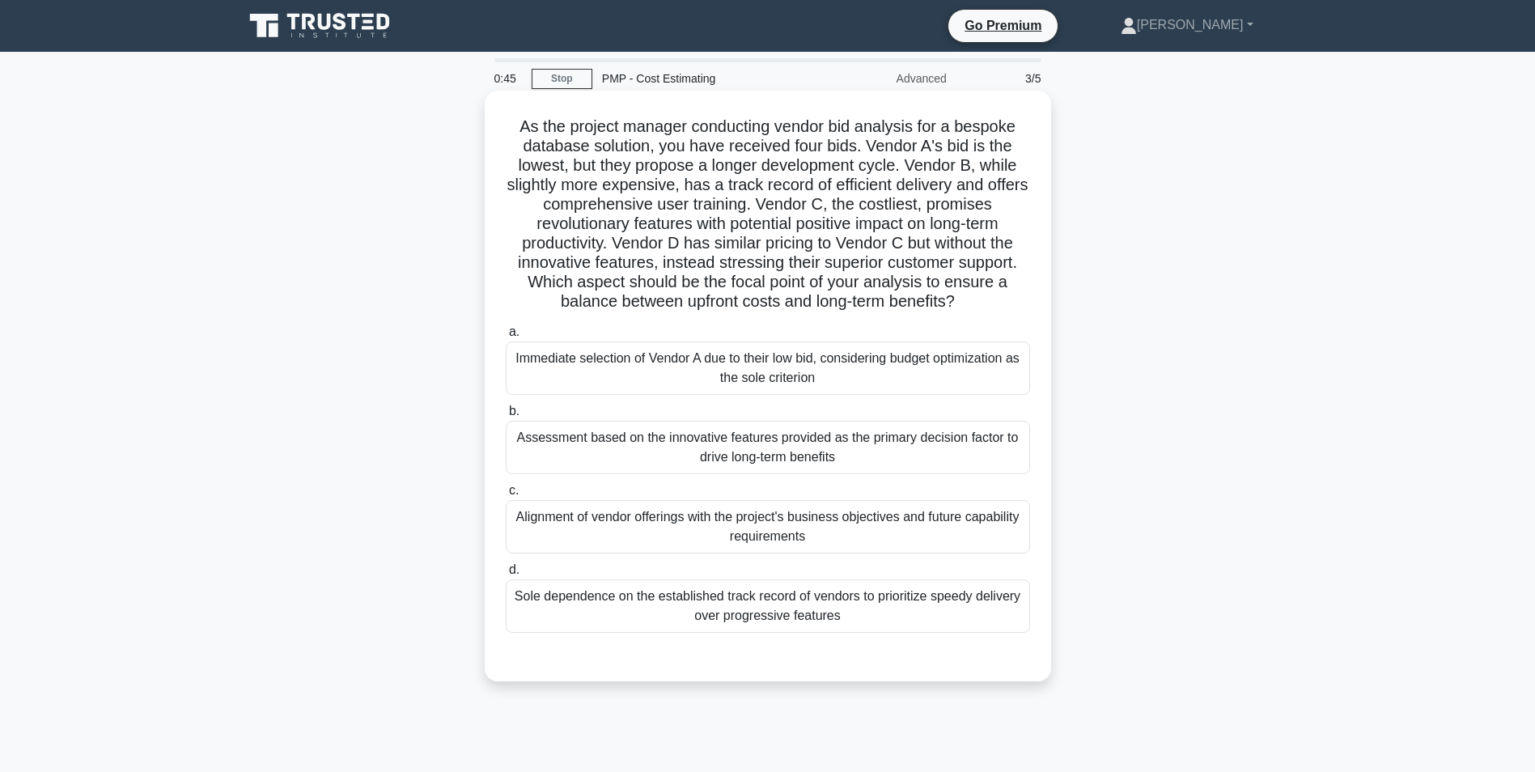
drag, startPoint x: 818, startPoint y: 532, endPoint x: 817, endPoint y: 519, distance: 13.0
click at [818, 524] on div "Alignment of vendor offerings with the project's business objectives and future…" at bounding box center [768, 526] width 524 height 53
drag, startPoint x: 817, startPoint y: 519, endPoint x: 819, endPoint y: 535, distance: 15.5
click at [819, 535] on div "Alignment of vendor offerings with the project's business objectives and future…" at bounding box center [768, 526] width 524 height 53
click at [506, 496] on input "c. Alignment of vendor offerings with the project's business objectives and fut…" at bounding box center [506, 490] width 0 height 11
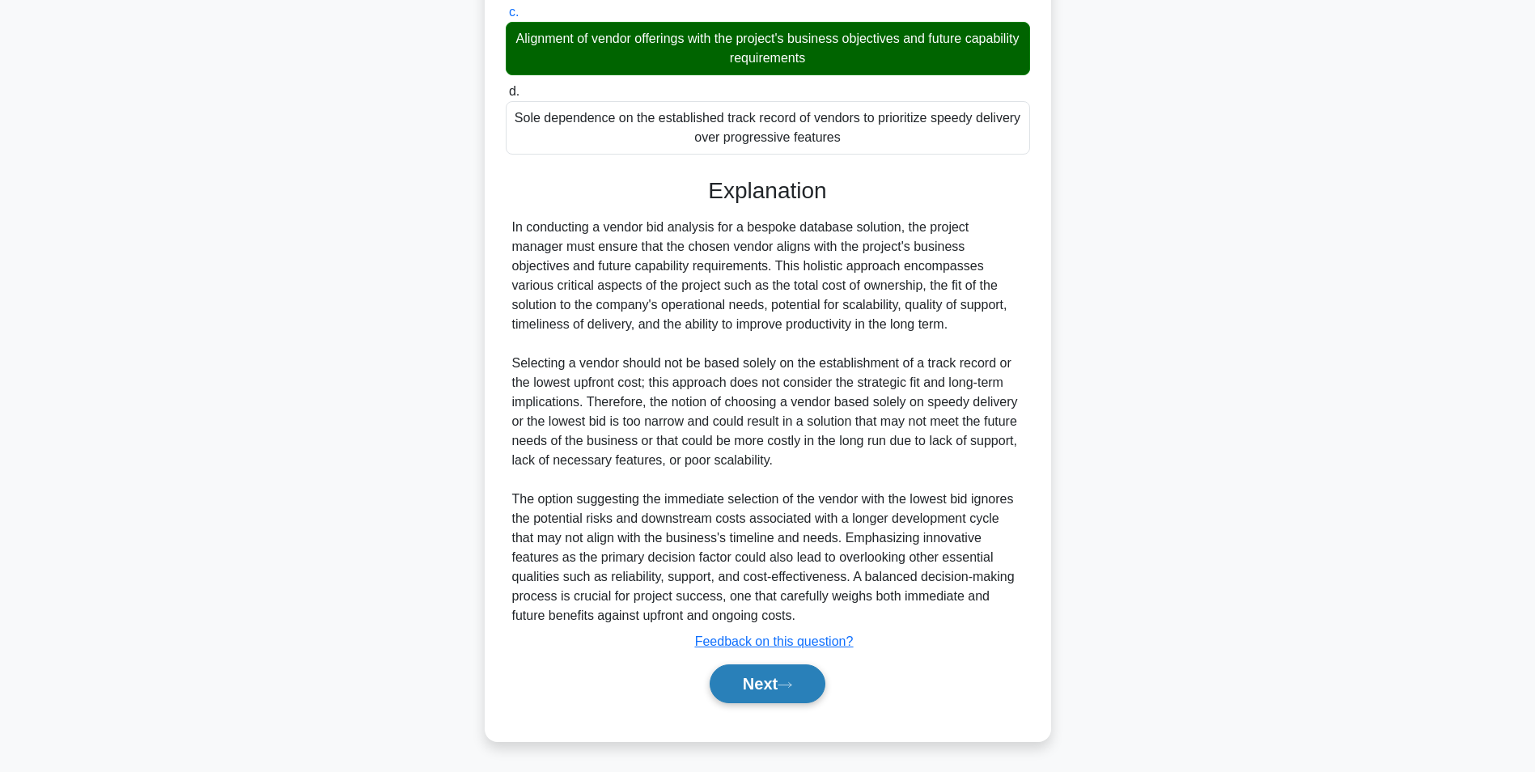
click at [823, 686] on button "Next" at bounding box center [768, 683] width 116 height 39
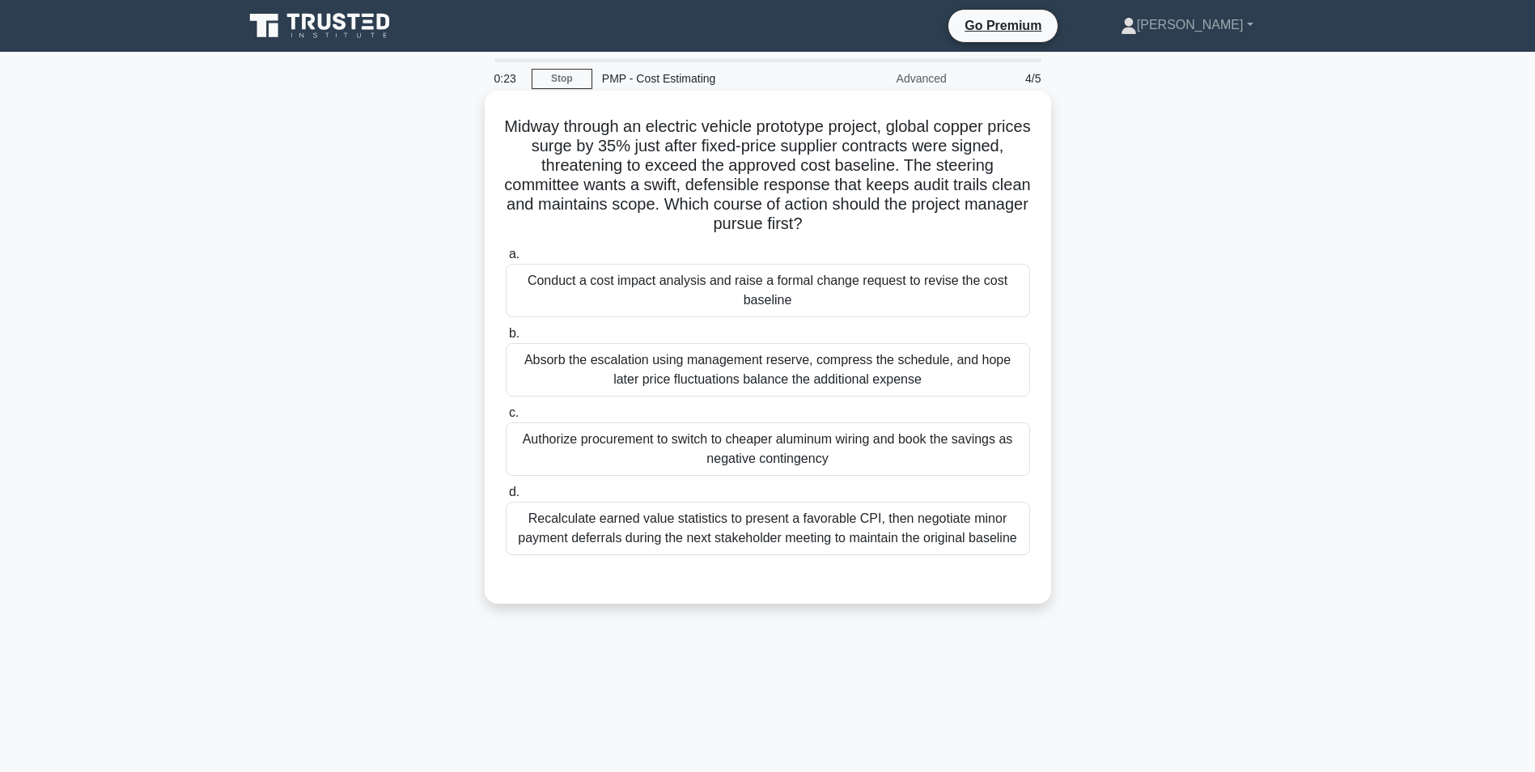
click at [845, 303] on div "Conduct a cost impact analysis and raise a formal change request to revise the …" at bounding box center [768, 290] width 524 height 53
click at [506, 260] on input "a. Conduct a cost impact analysis and raise a formal change request to revise t…" at bounding box center [506, 254] width 0 height 11
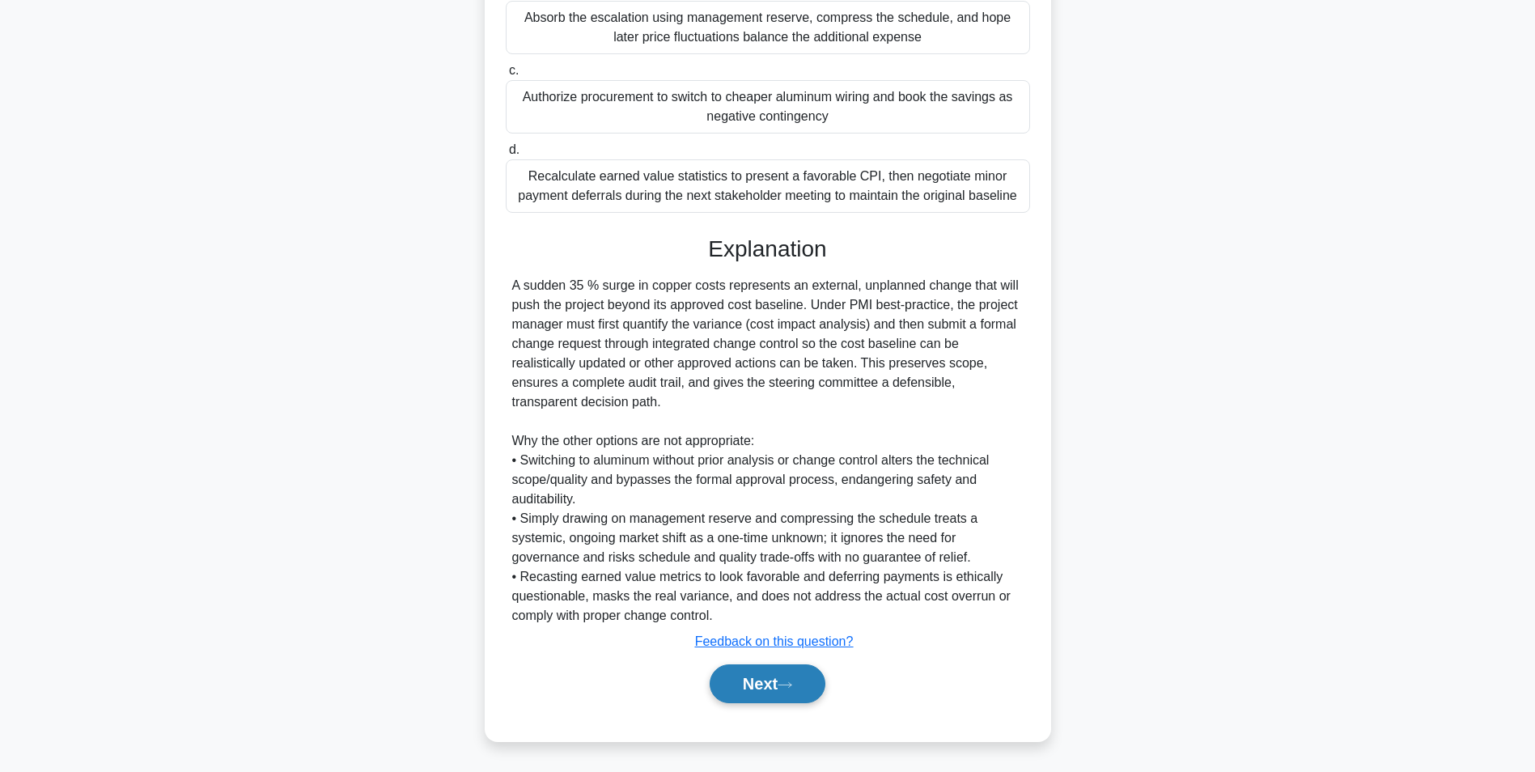
click at [802, 684] on button "Next" at bounding box center [768, 683] width 116 height 39
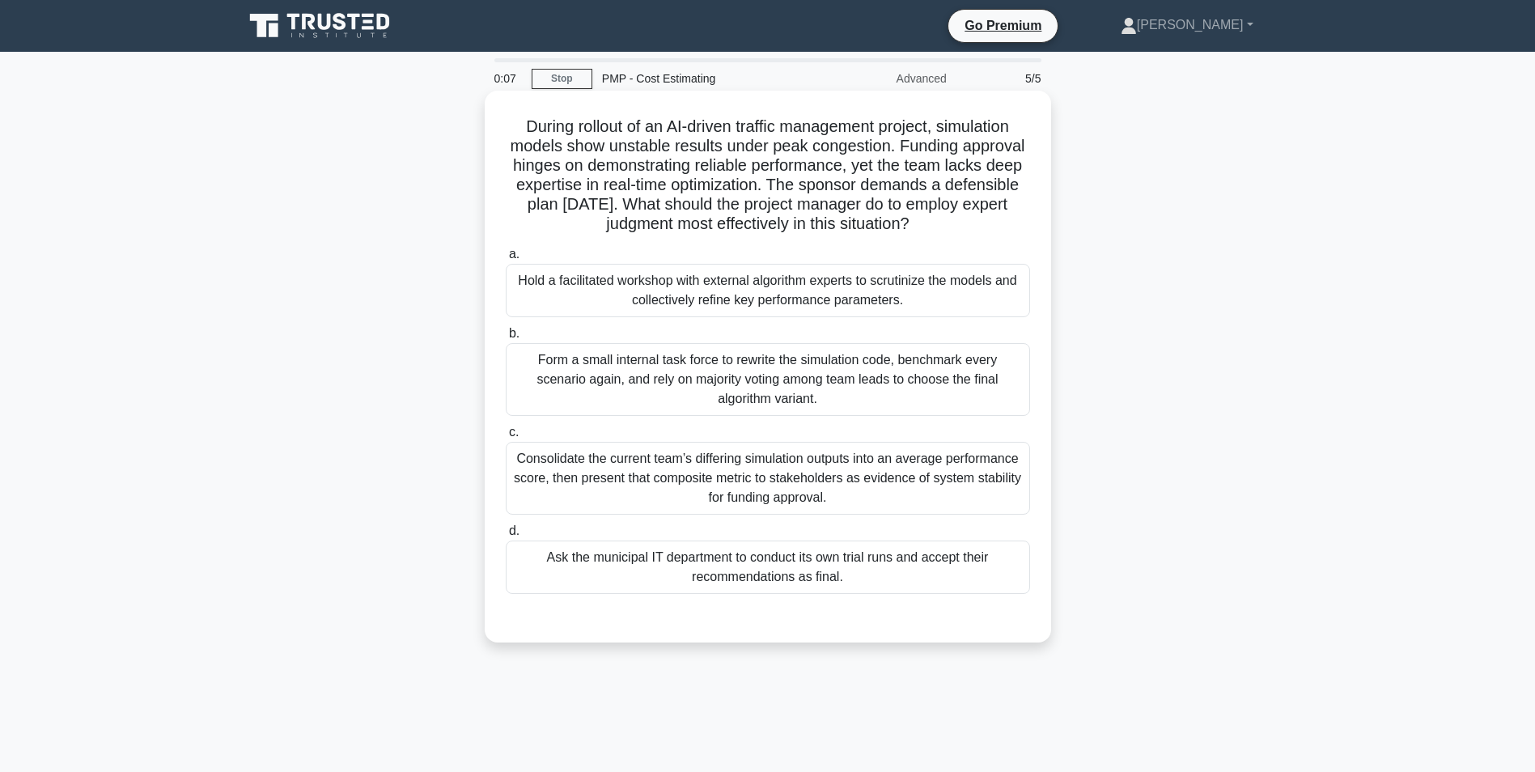
click at [856, 485] on div "Consolidate the current team’s differing simulation outputs into an average per…" at bounding box center [768, 478] width 524 height 73
click at [506, 438] on input "c. Consolidate the current team’s differing simulation outputs into an average …" at bounding box center [506, 432] width 0 height 11
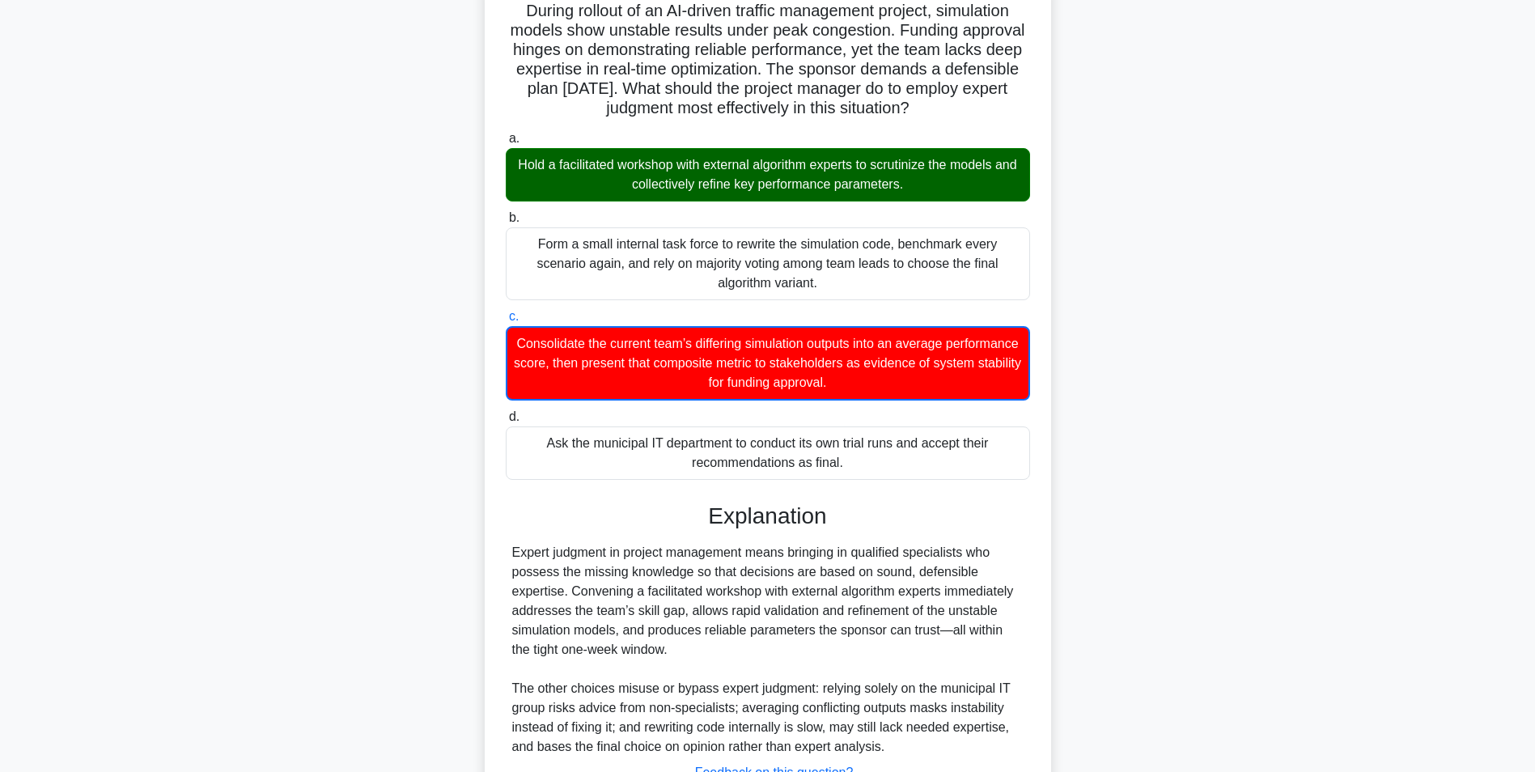
scroll to position [86, 0]
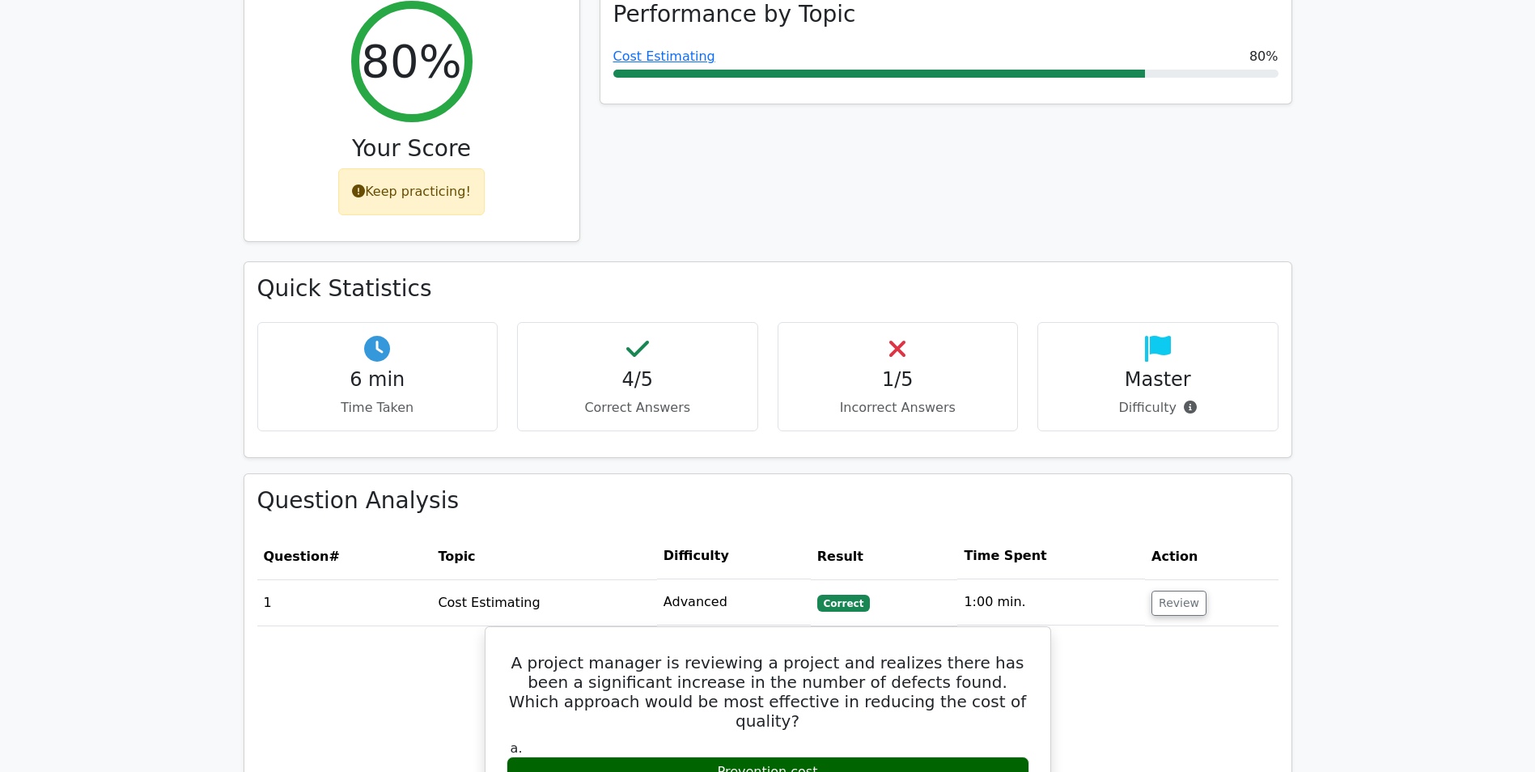
scroll to position [809, 0]
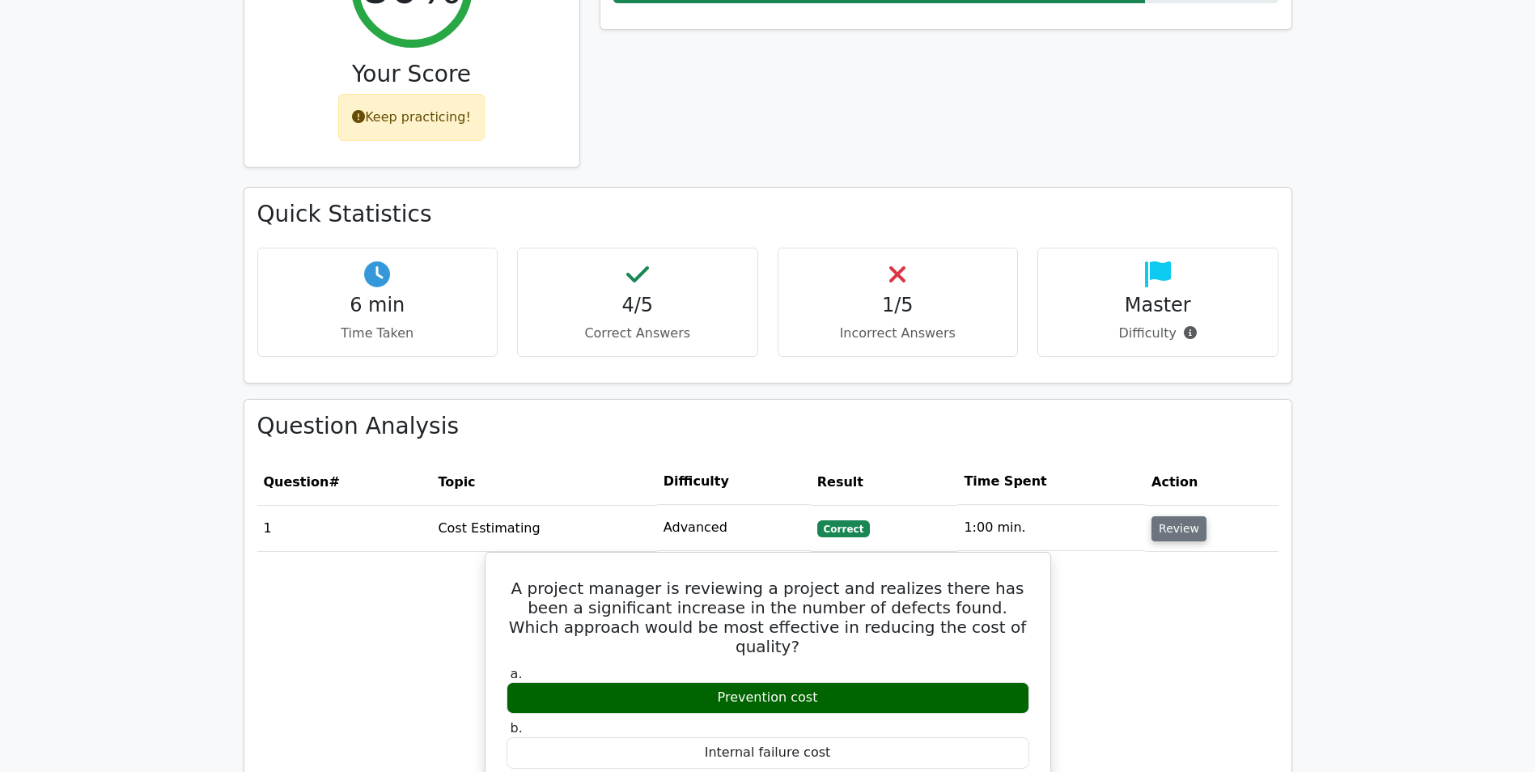
click at [1151, 516] on button "Review" at bounding box center [1178, 528] width 55 height 25
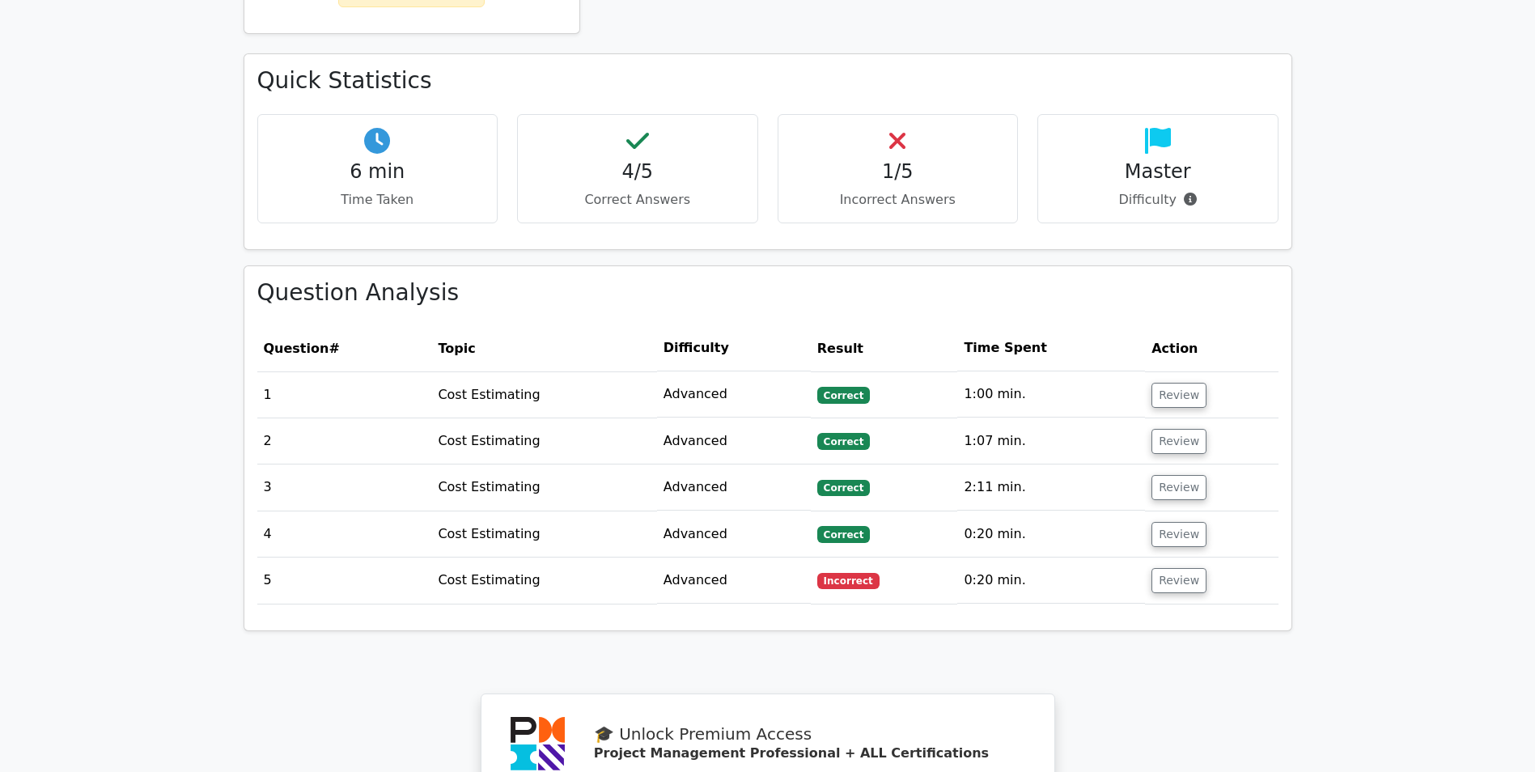
scroll to position [971, 0]
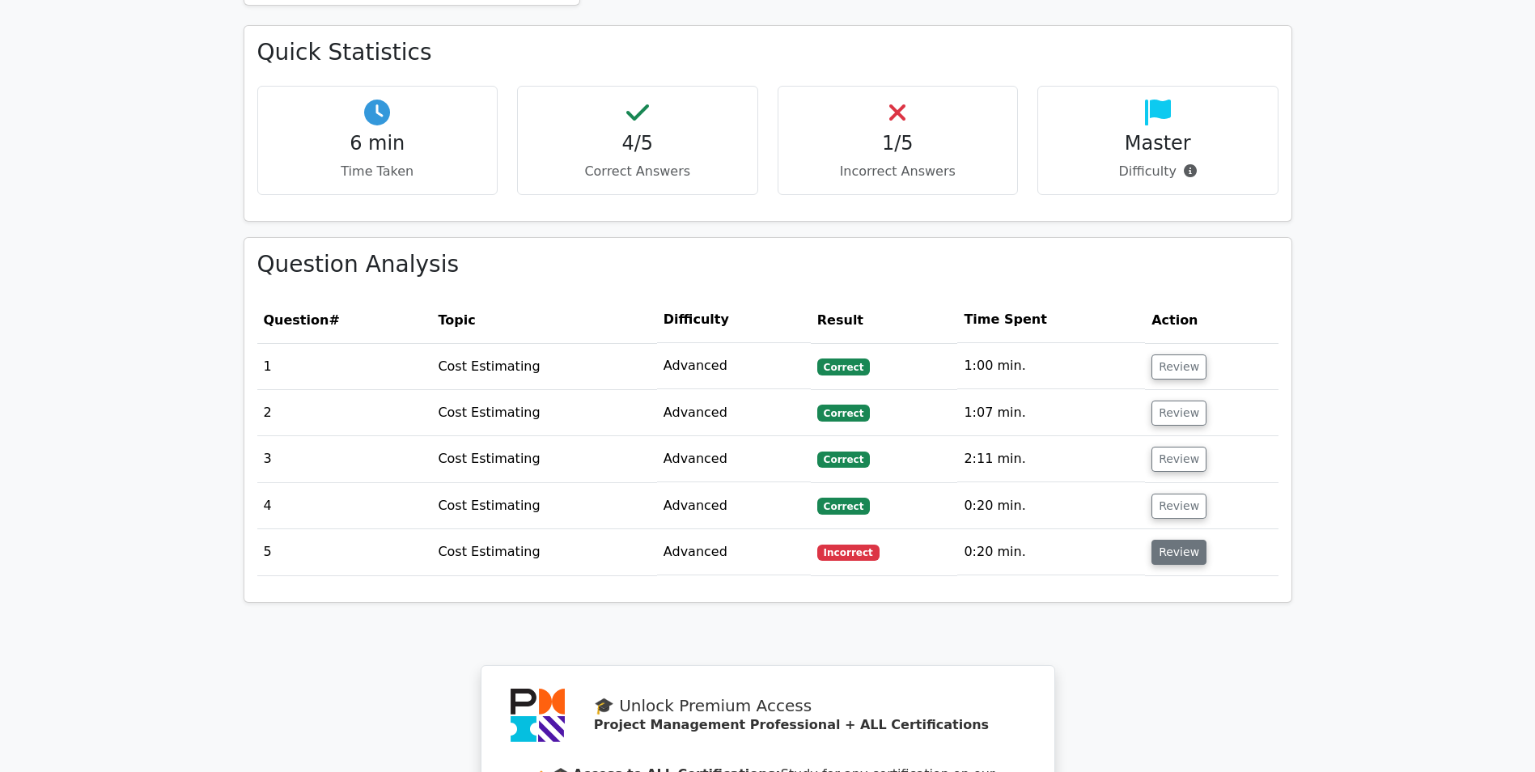
click at [1174, 540] on button "Review" at bounding box center [1178, 552] width 55 height 25
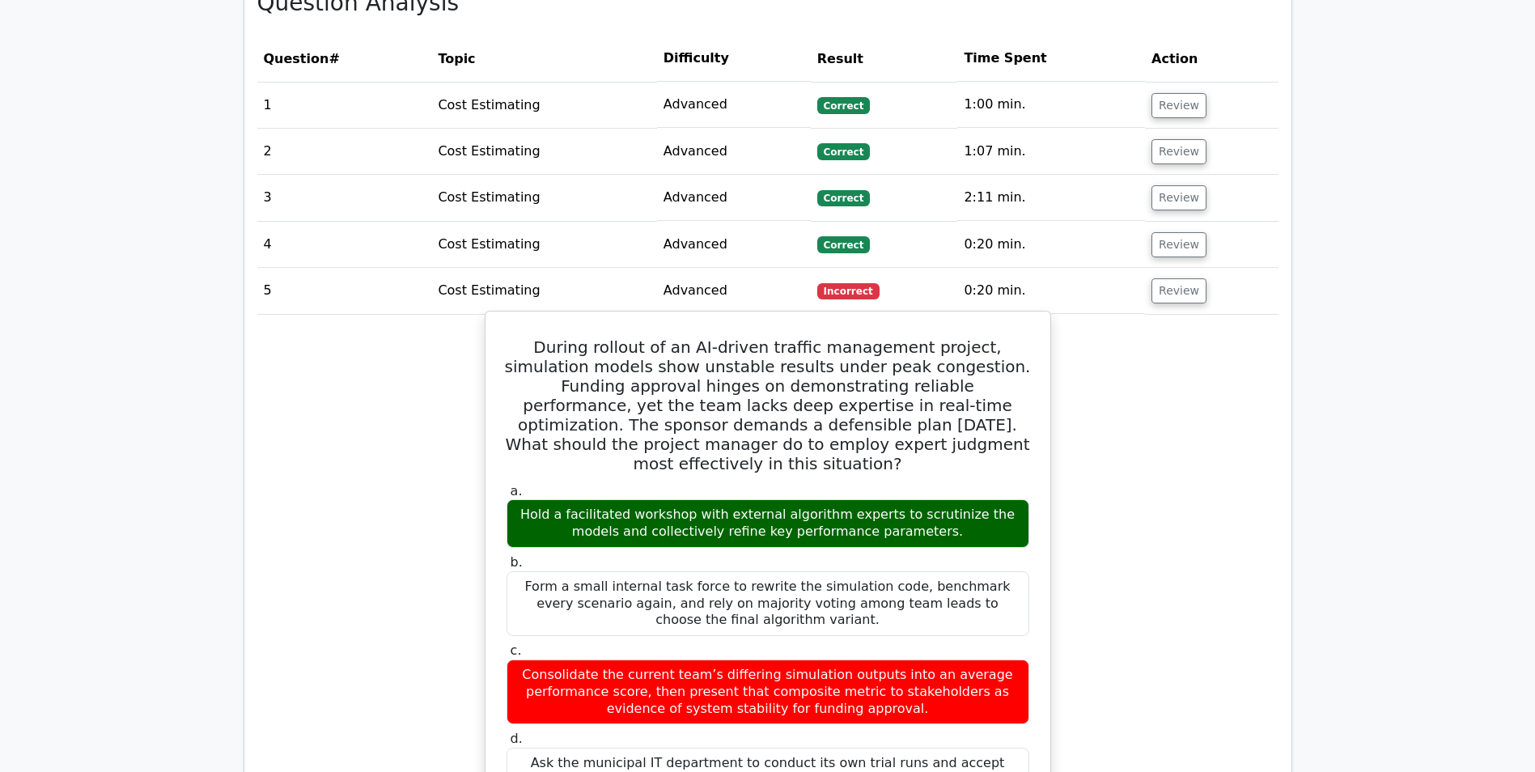
scroll to position [1375, 0]
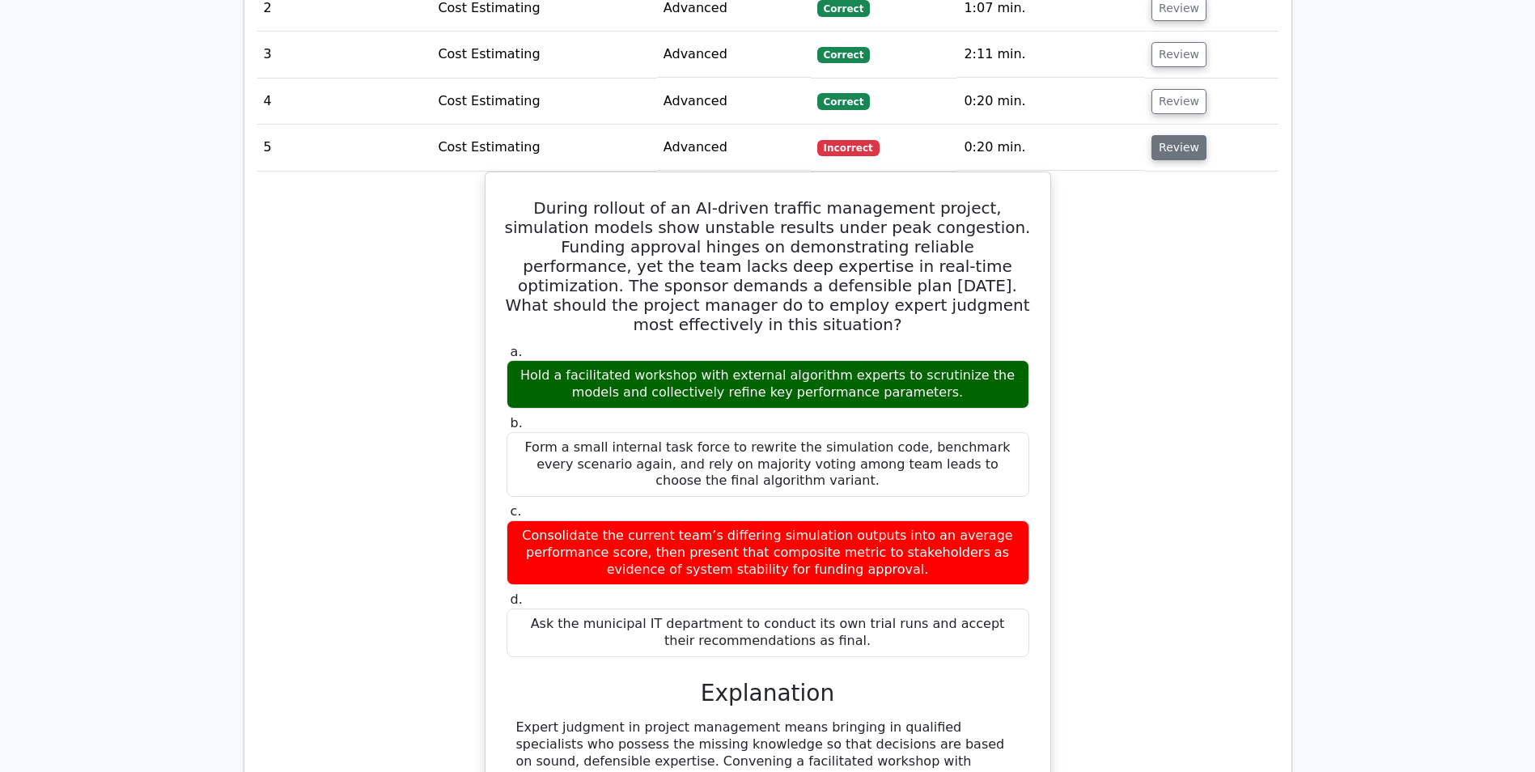
click at [1156, 135] on button "Review" at bounding box center [1178, 147] width 55 height 25
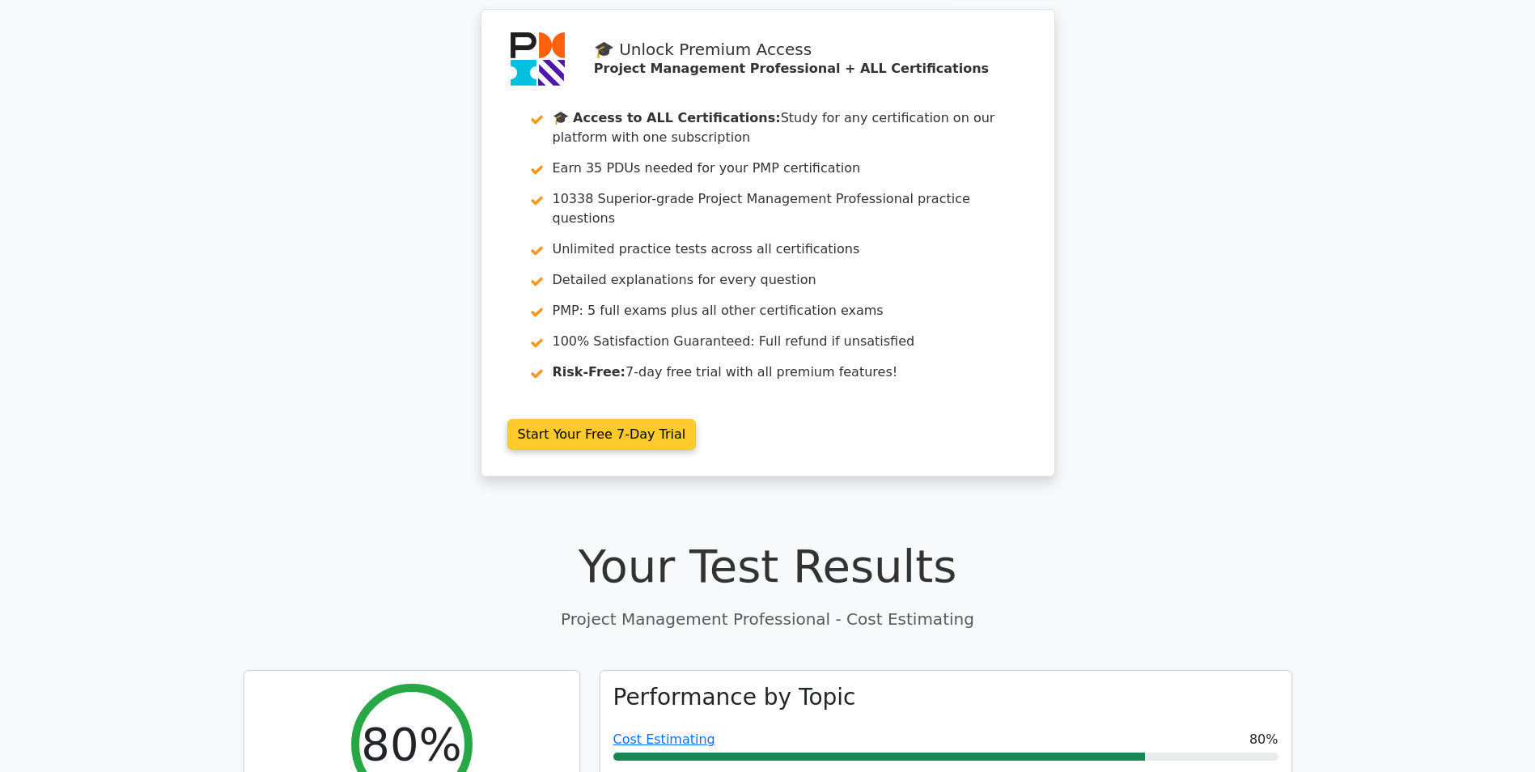
scroll to position [0, 0]
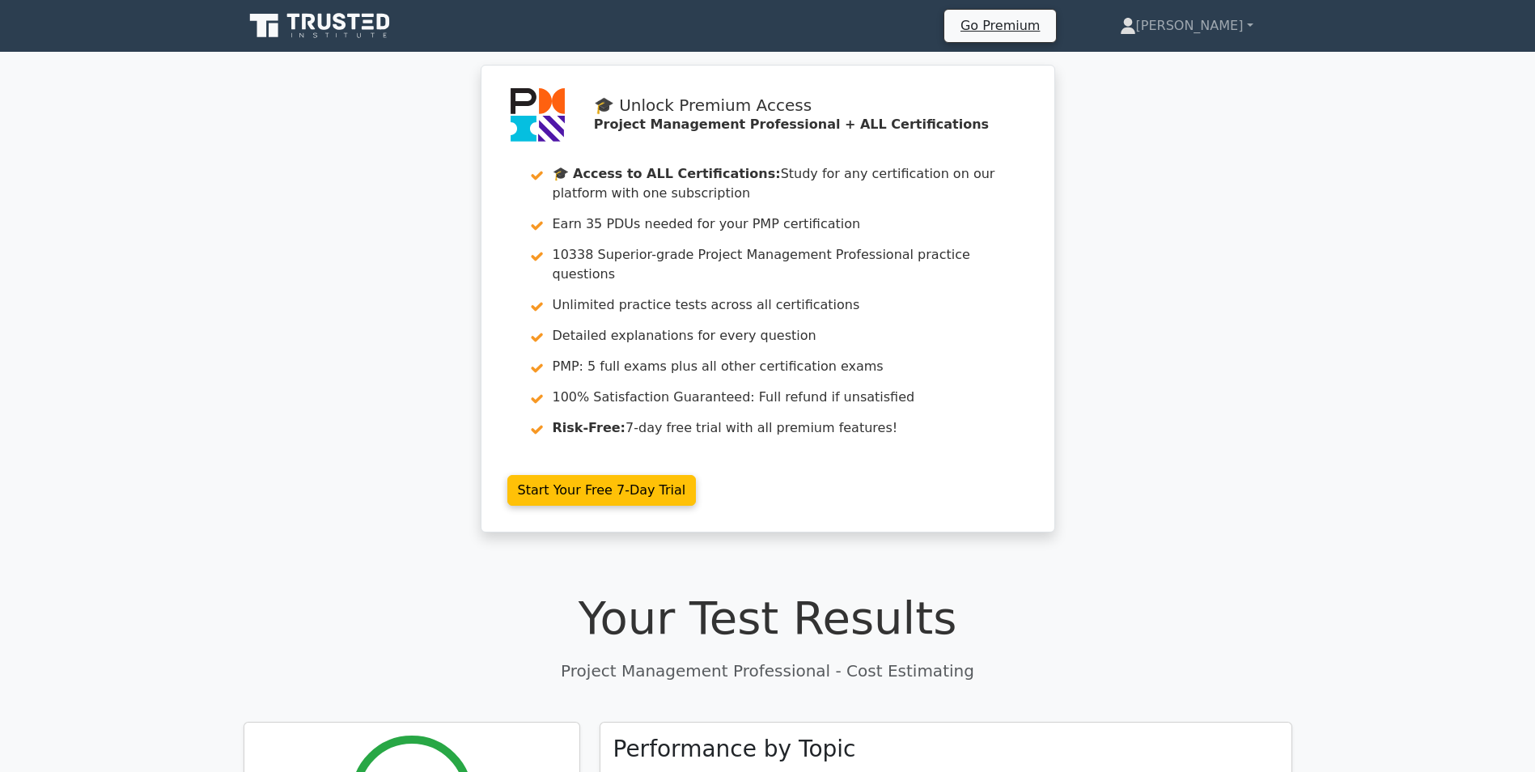
click at [345, 32] on icon at bounding box center [321, 26] width 155 height 31
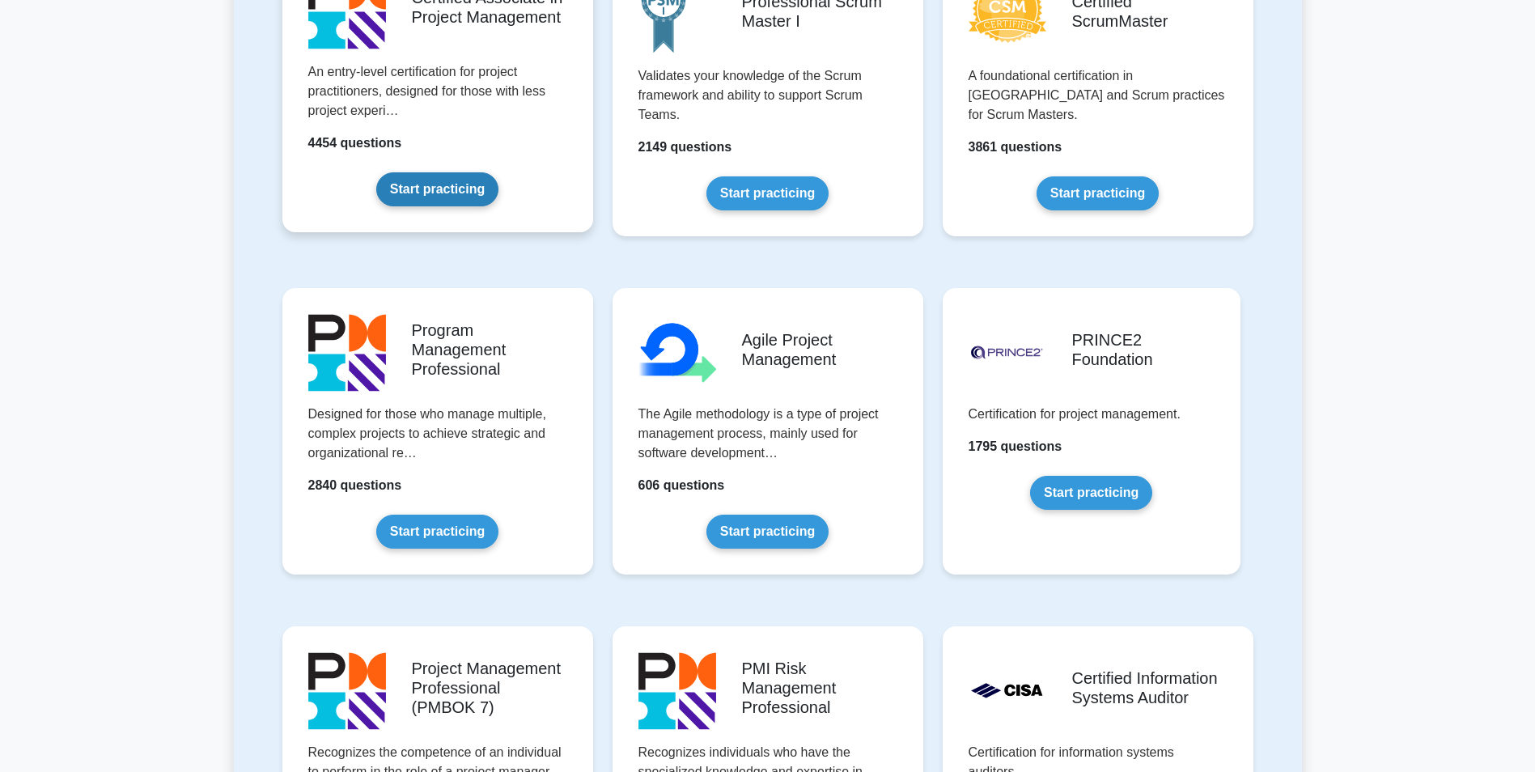
scroll to position [809, 0]
